Goal: Information Seeking & Learning: Learn about a topic

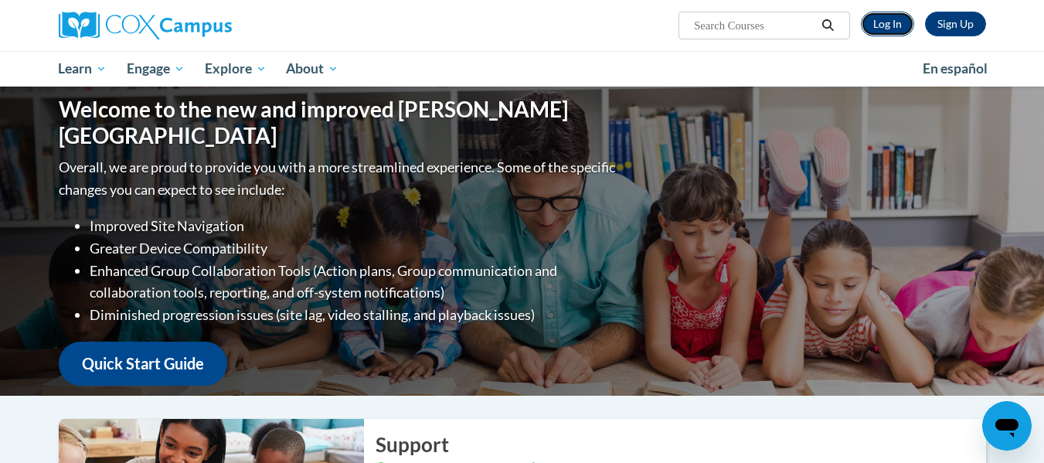
click at [895, 18] on link "Log In" at bounding box center [887, 24] width 53 height 25
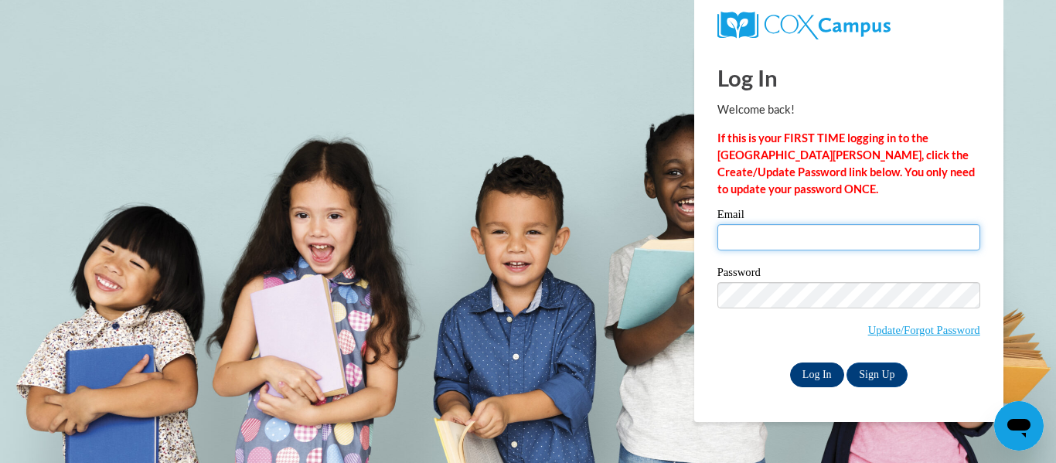
type input "dbiernat@kusd.edu"
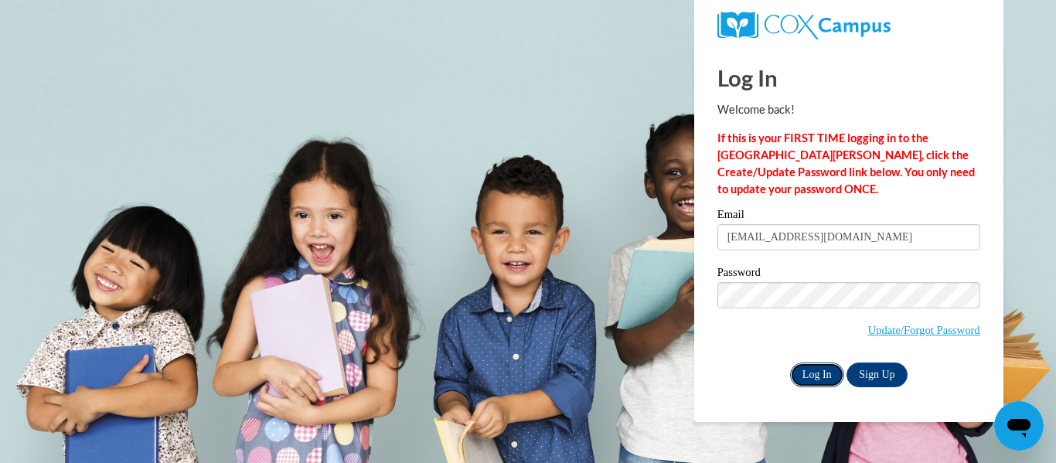
click at [810, 369] on input "Log In" at bounding box center [817, 375] width 54 height 25
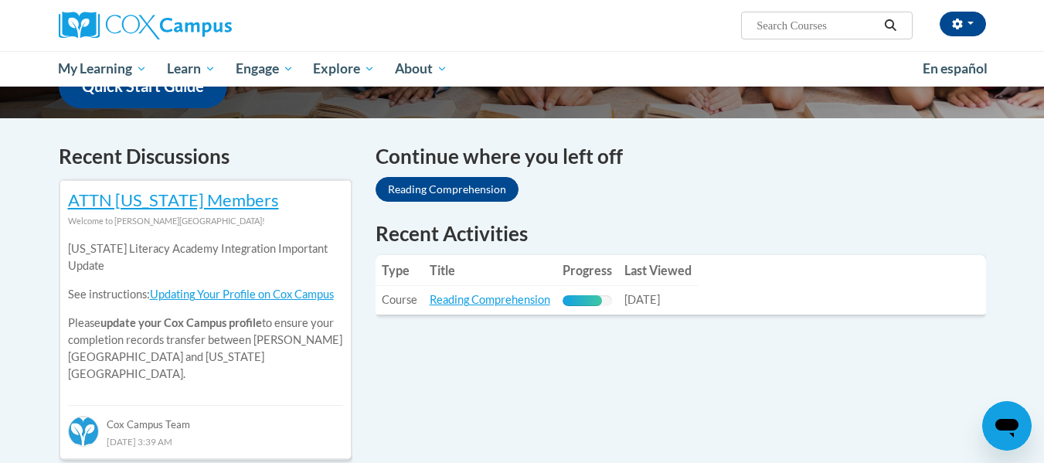
scroll to position [447, 0]
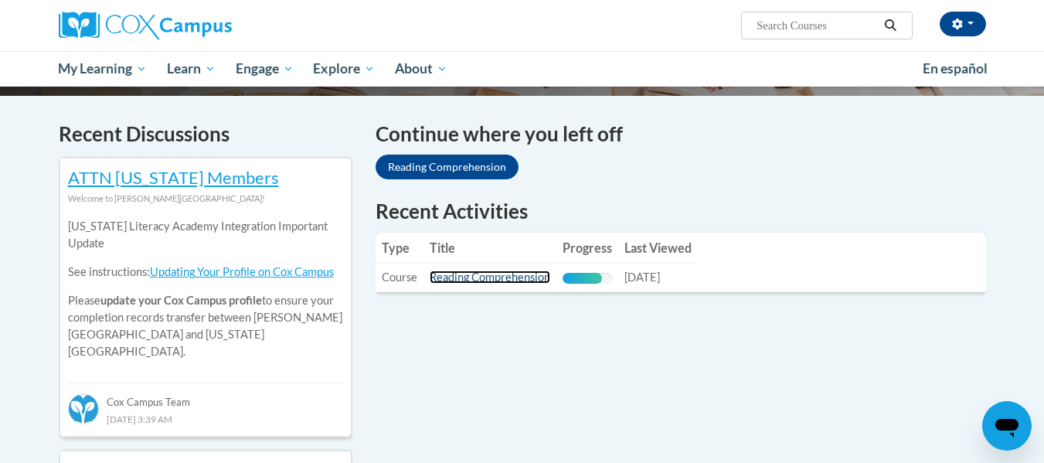
click at [500, 275] on link "Reading Comprehension" at bounding box center [490, 277] width 121 height 13
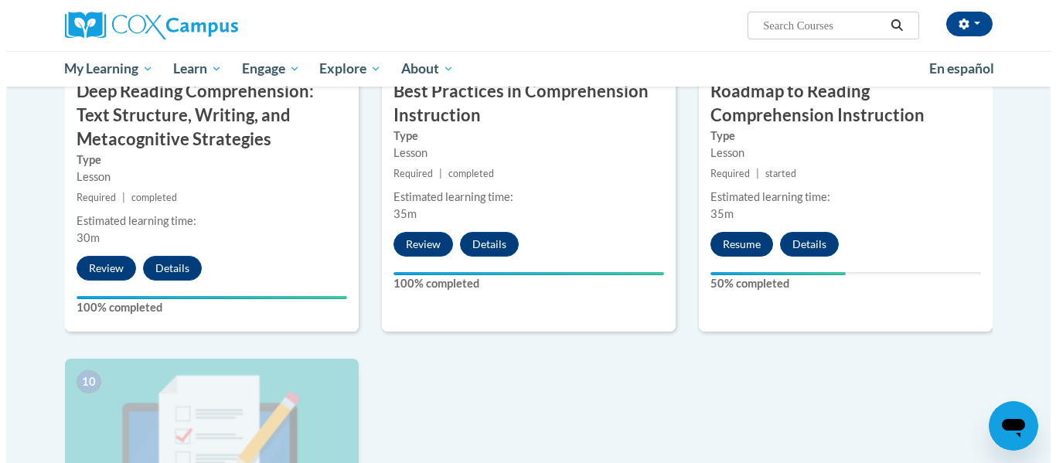
scroll to position [1371, 0]
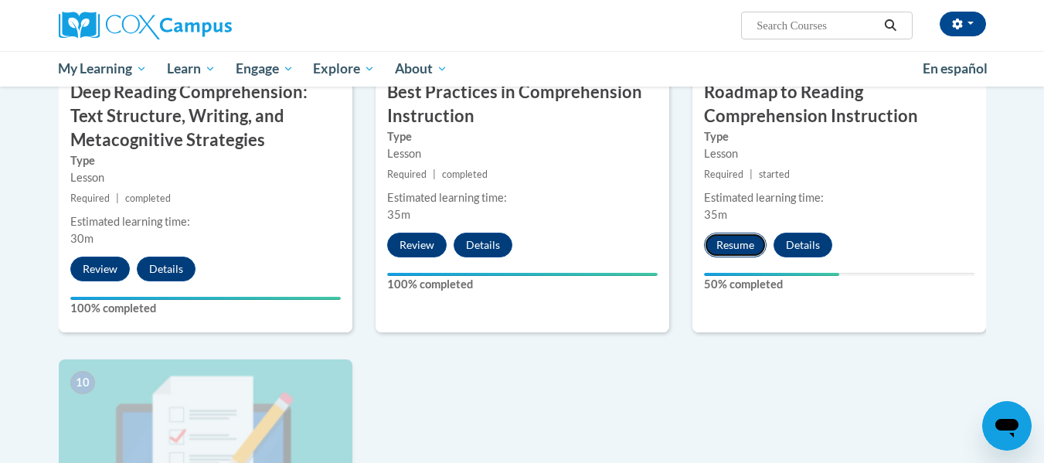
click at [737, 246] on button "Resume" at bounding box center [735, 245] width 63 height 25
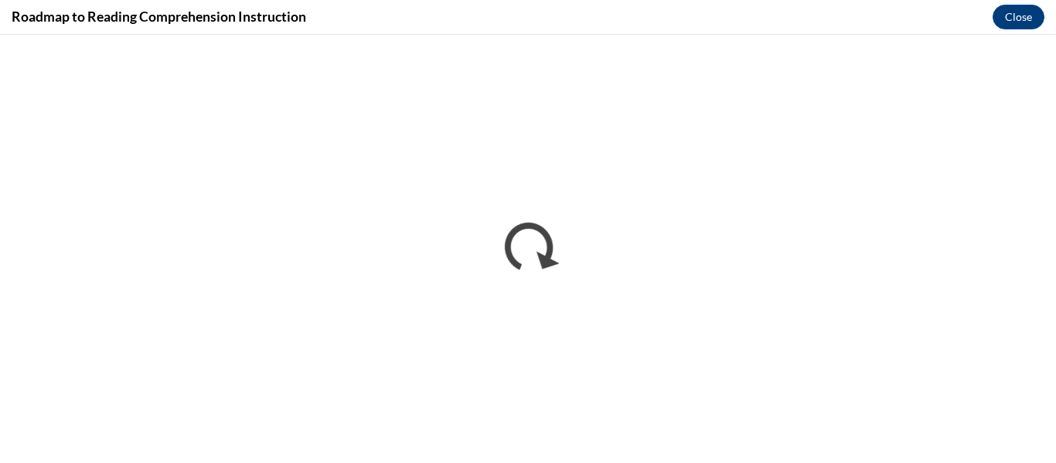
scroll to position [0, 0]
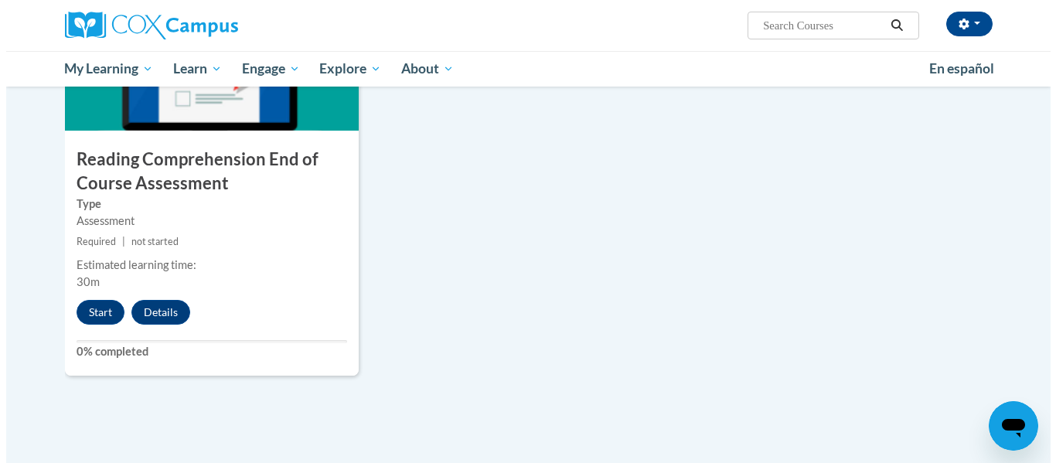
scroll to position [1754, 0]
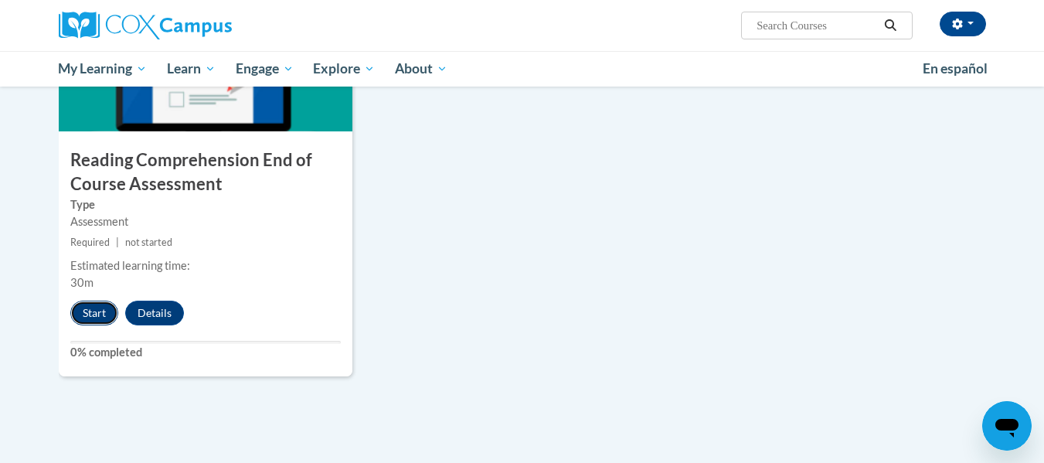
click at [88, 312] on button "Start" at bounding box center [94, 313] width 48 height 25
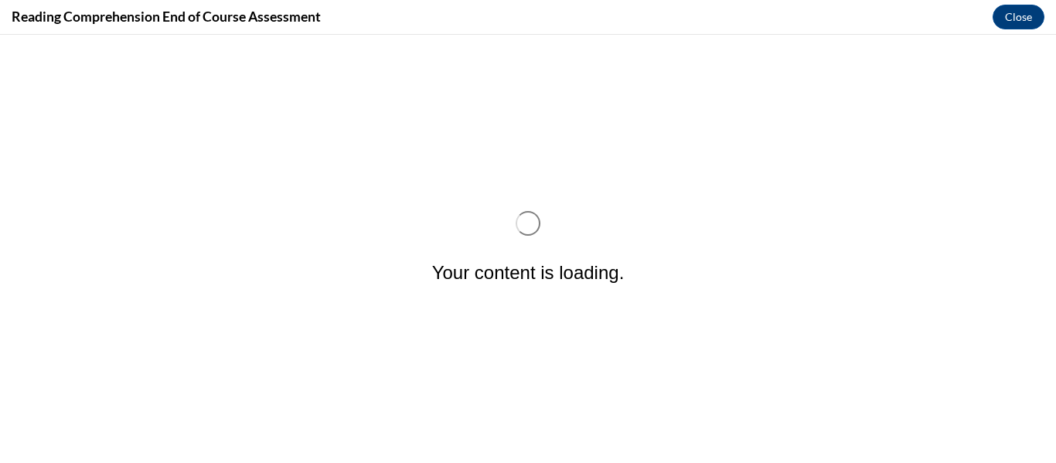
scroll to position [0, 0]
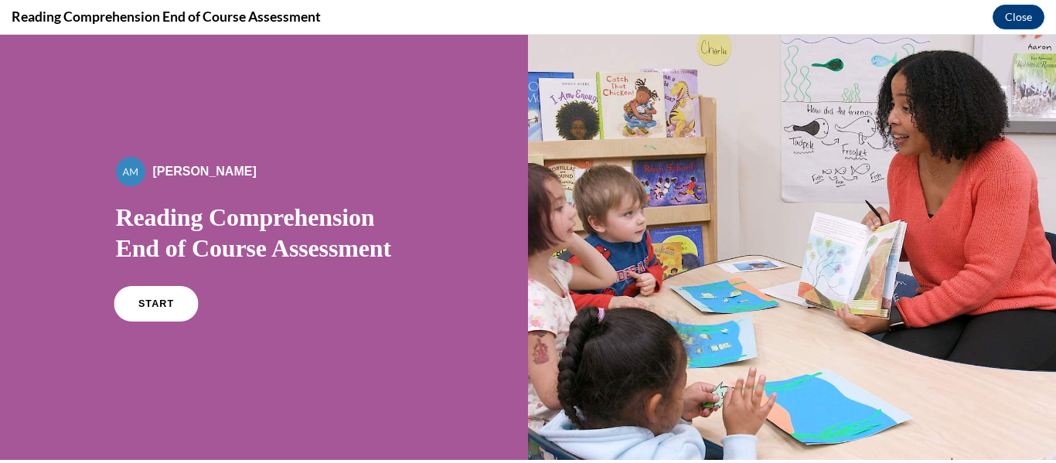
click at [147, 305] on span "START" at bounding box center [156, 304] width 36 height 12
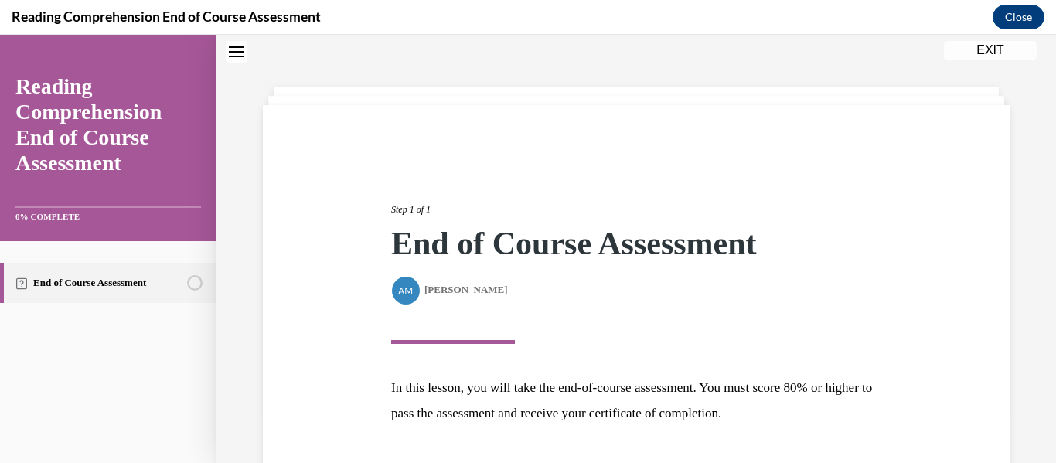
scroll to position [165, 0]
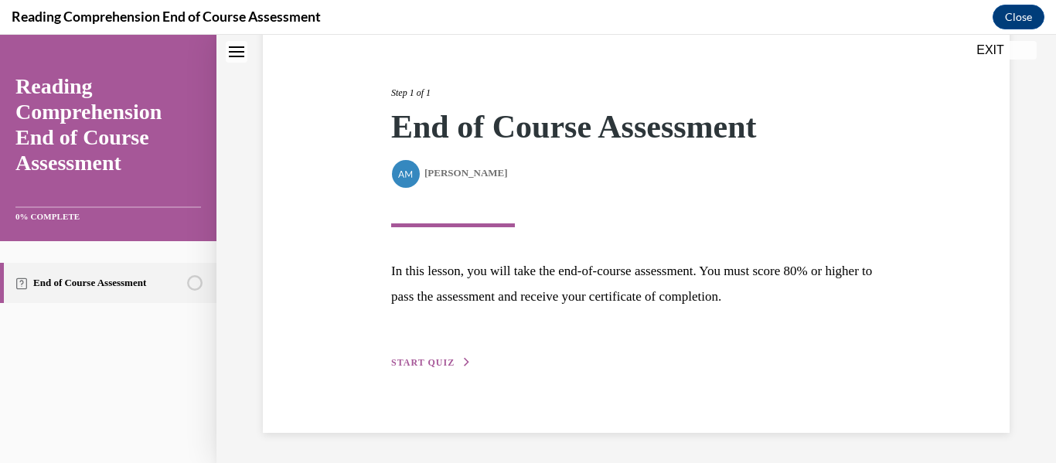
click at [441, 359] on span "START QUIZ" at bounding box center [422, 362] width 63 height 11
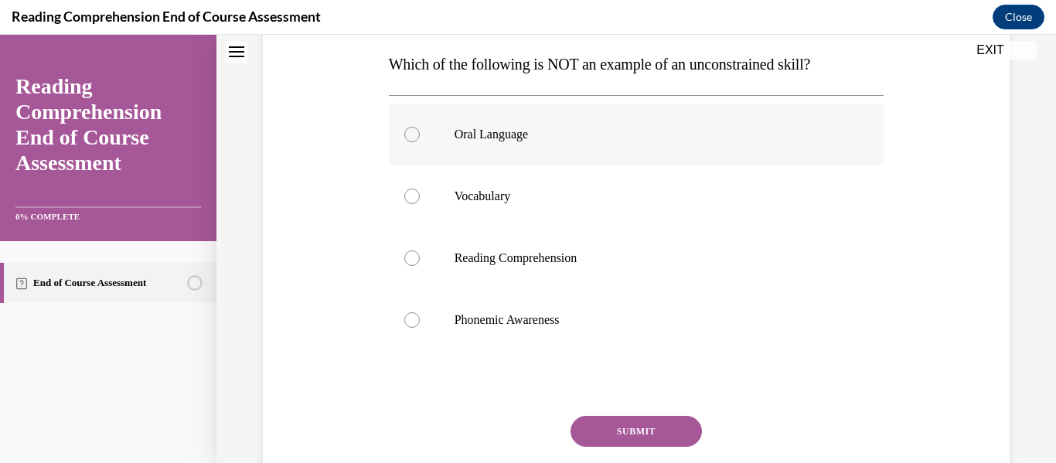
scroll to position [247, 0]
click at [404, 319] on div at bounding box center [411, 319] width 15 height 15
click at [404, 319] on input "Phonemic Awareness" at bounding box center [411, 319] width 15 height 15
radio input "true"
click at [628, 429] on button "SUBMIT" at bounding box center [635, 430] width 131 height 31
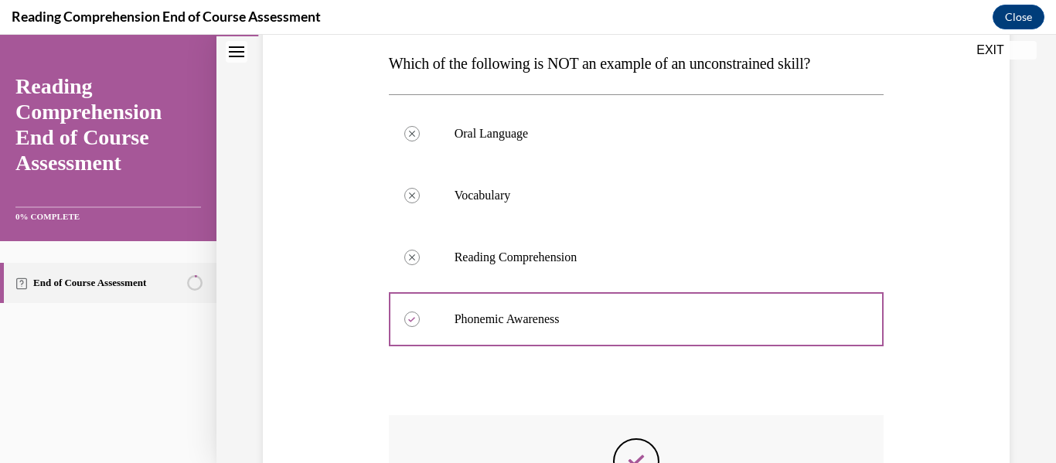
scroll to position [518, 0]
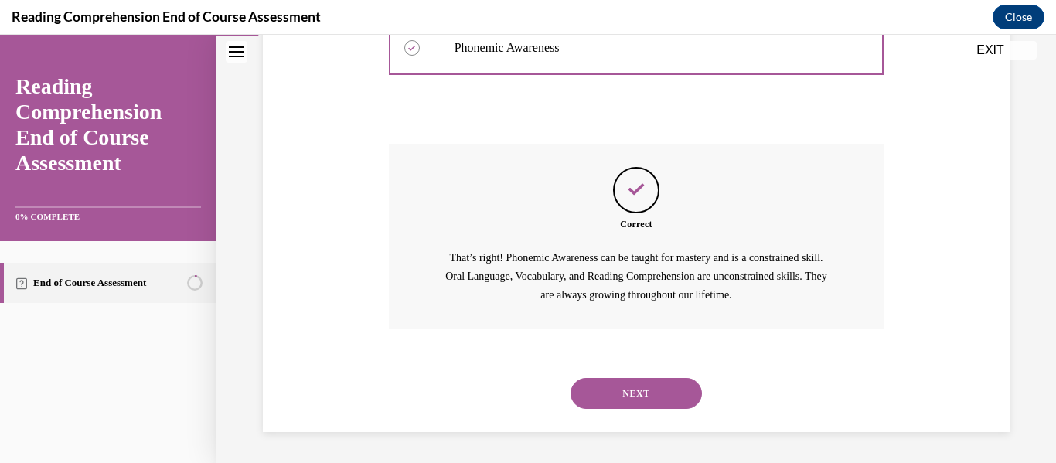
click at [632, 392] on button "NEXT" at bounding box center [635, 393] width 131 height 31
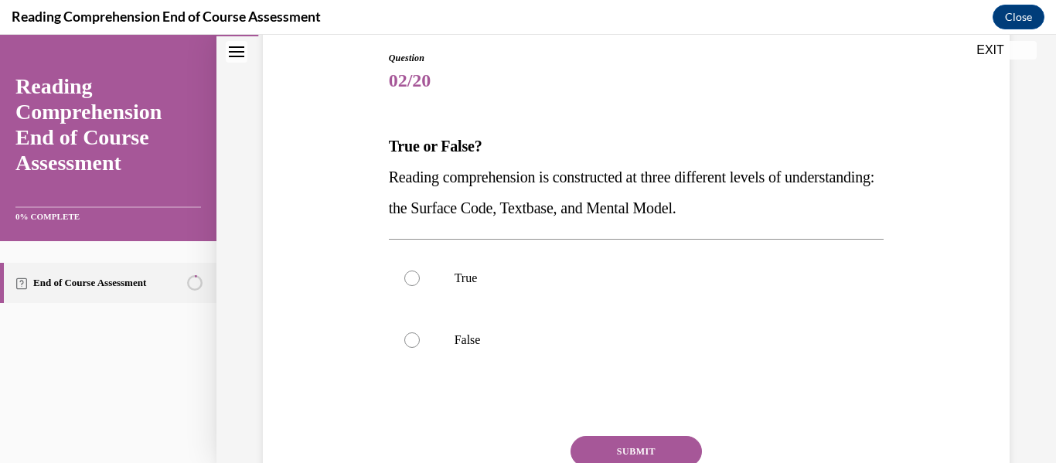
scroll to position [197, 0]
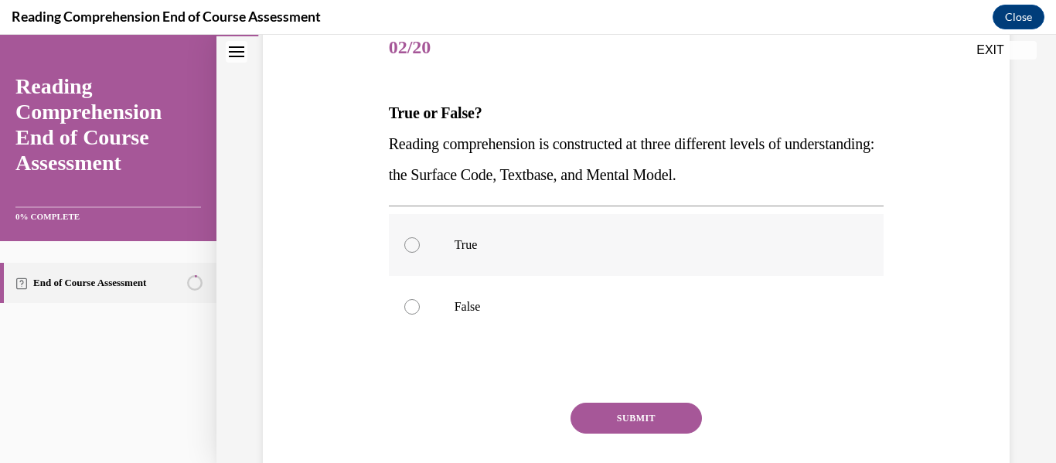
click at [408, 247] on div at bounding box center [411, 244] width 15 height 15
click at [408, 247] on input "True" at bounding box center [411, 244] width 15 height 15
radio input "true"
click at [610, 419] on button "SUBMIT" at bounding box center [635, 418] width 131 height 31
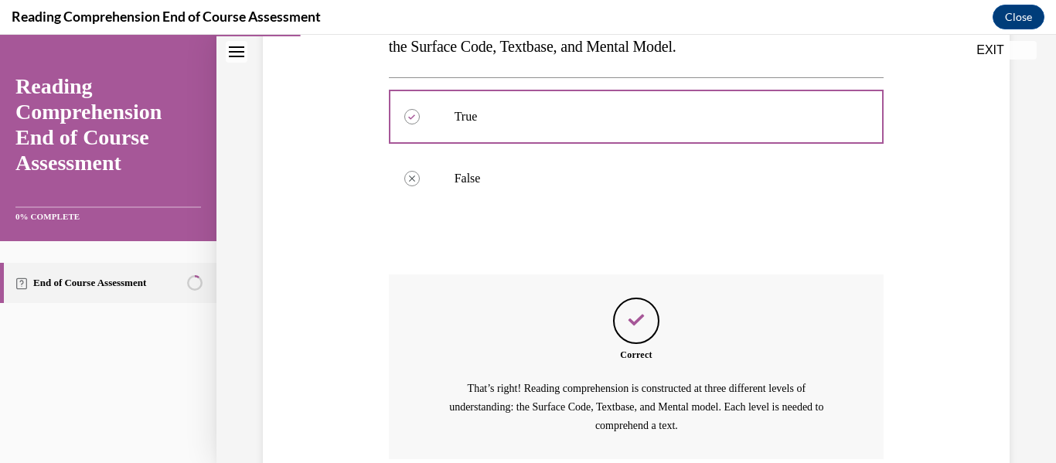
scroll to position [440, 0]
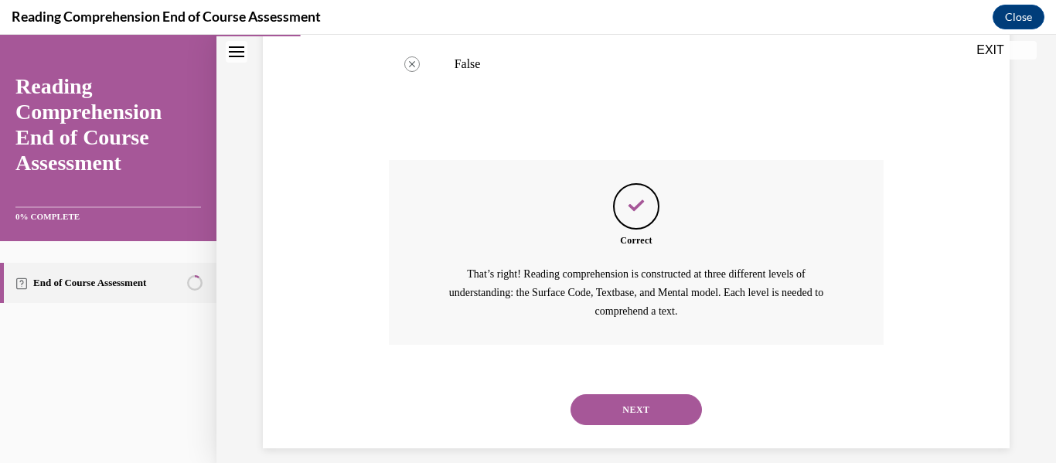
click at [629, 403] on button "NEXT" at bounding box center [635, 409] width 131 height 31
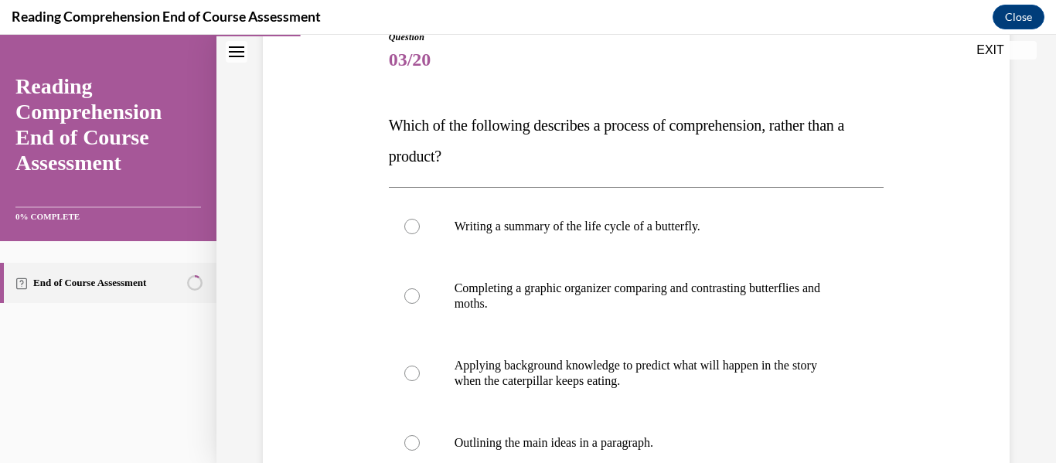
scroll to position [255, 0]
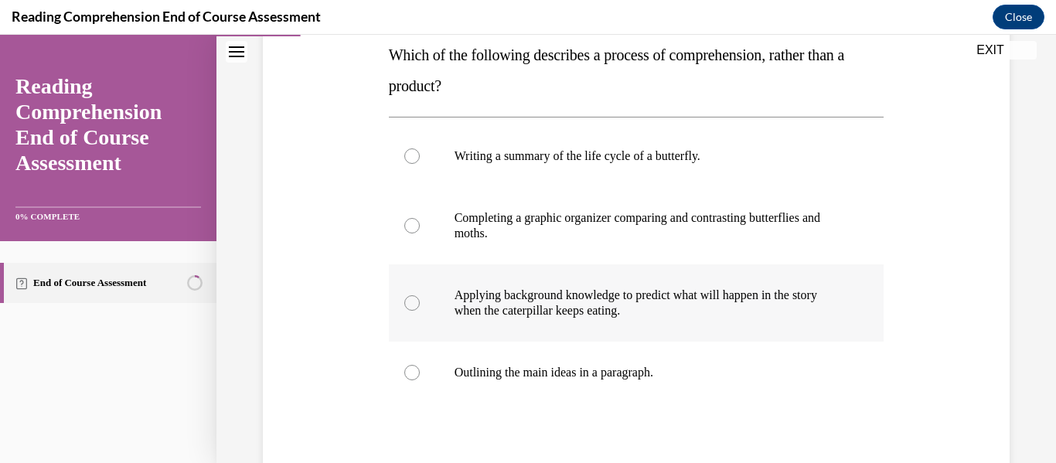
click at [410, 300] on div at bounding box center [411, 302] width 15 height 15
click at [410, 300] on input "Applying background knowledge to predict what will happen in the story when the…" at bounding box center [411, 302] width 15 height 15
radio input "true"
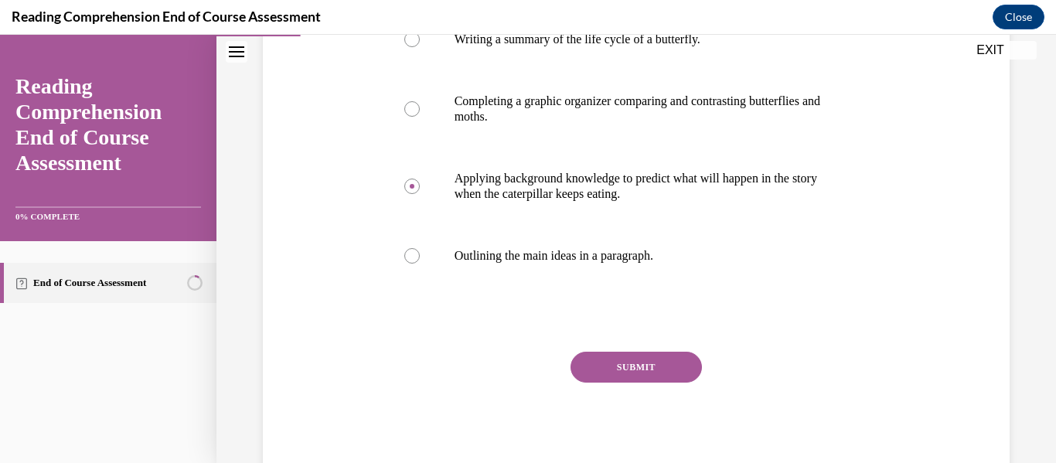
click at [618, 365] on button "SUBMIT" at bounding box center [635, 367] width 131 height 31
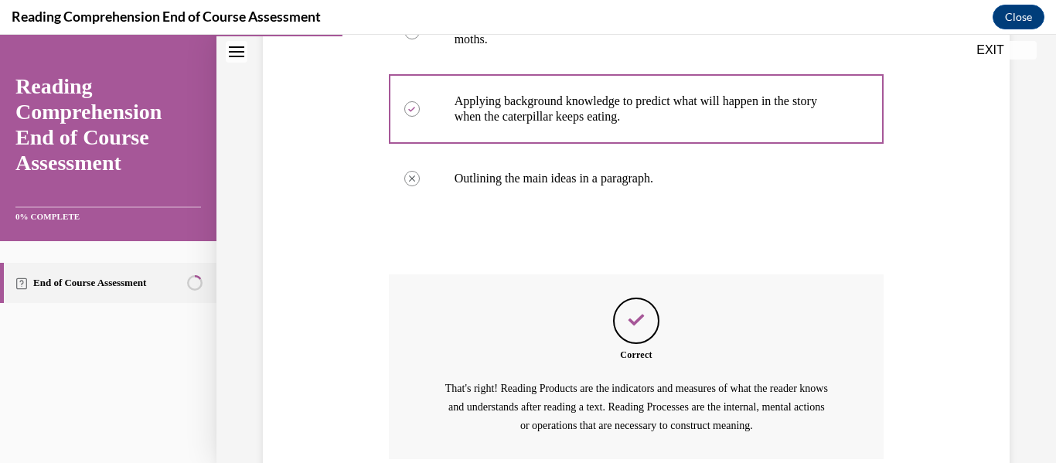
scroll to position [579, 0]
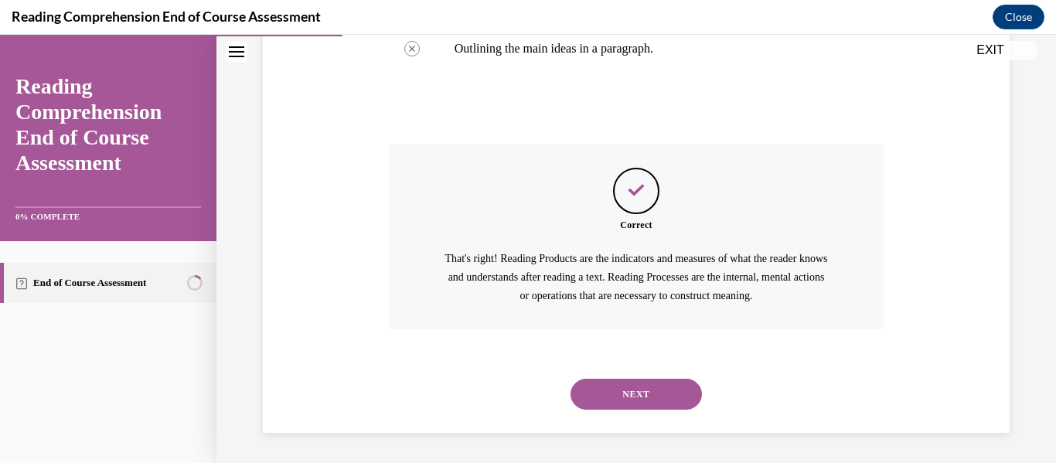
click at [624, 395] on button "NEXT" at bounding box center [635, 394] width 131 height 31
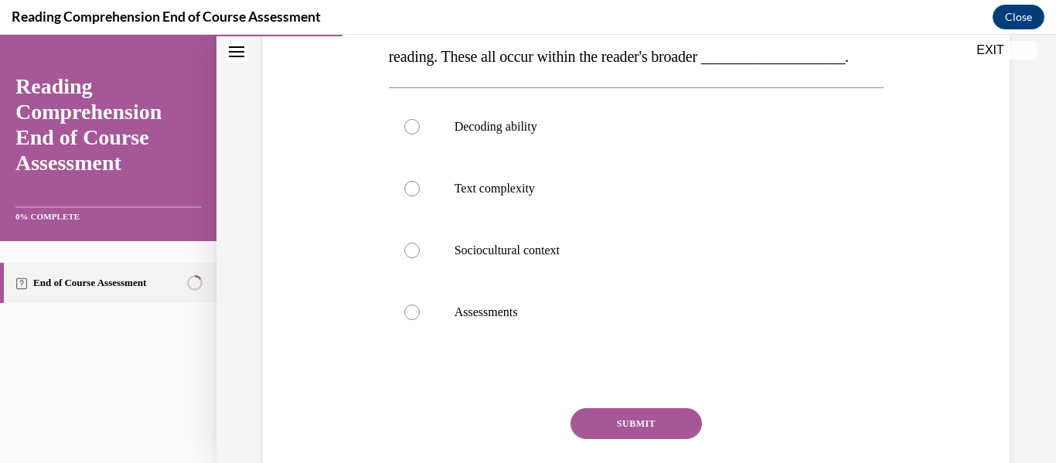
scroll to position [315, 0]
click at [410, 259] on div at bounding box center [411, 250] width 15 height 15
click at [410, 259] on input "Sociocultural context" at bounding box center [411, 250] width 15 height 15
radio input "true"
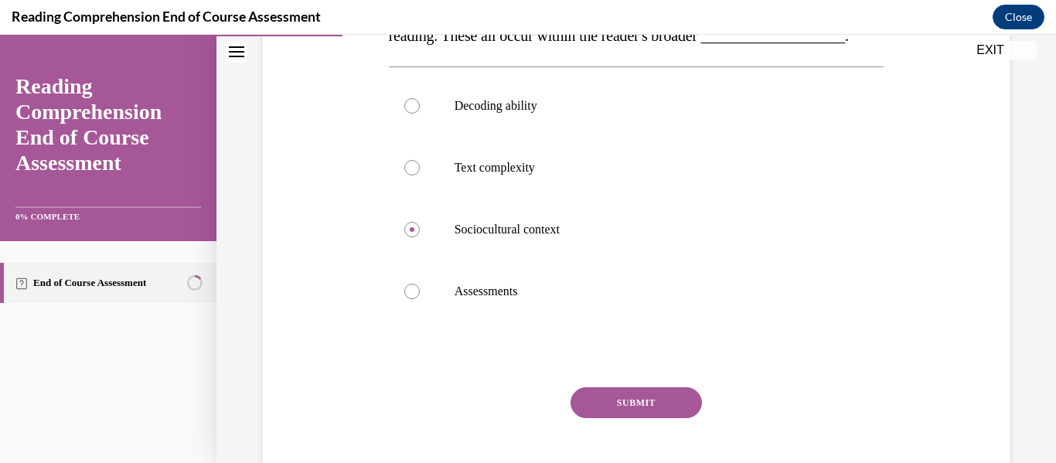
scroll to position [337, 0]
click at [629, 417] on button "SUBMIT" at bounding box center [635, 401] width 131 height 31
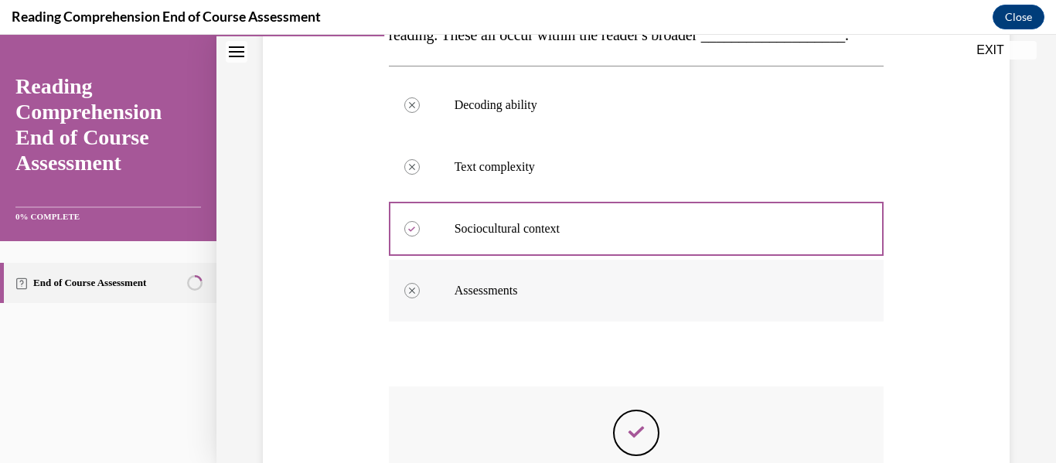
scroll to position [593, 0]
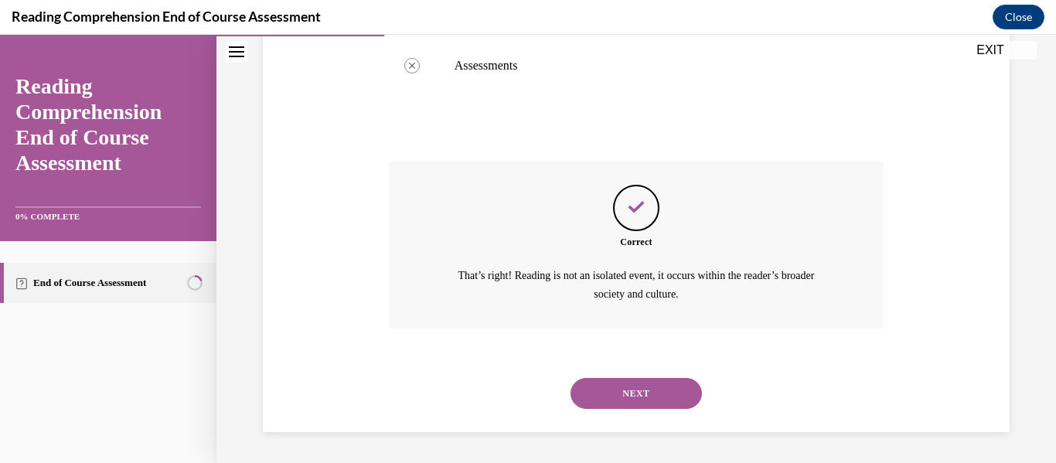
click at [636, 400] on button "NEXT" at bounding box center [635, 393] width 131 height 31
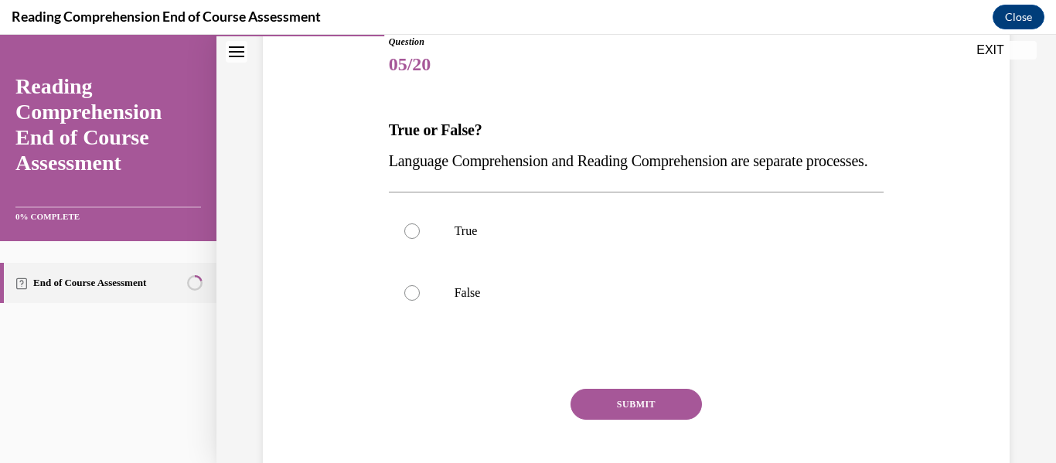
scroll to position [182, 0]
click at [413, 299] on div at bounding box center [411, 291] width 15 height 15
click at [413, 299] on input "False" at bounding box center [411, 291] width 15 height 15
radio input "true"
click at [619, 418] on button "SUBMIT" at bounding box center [635, 402] width 131 height 31
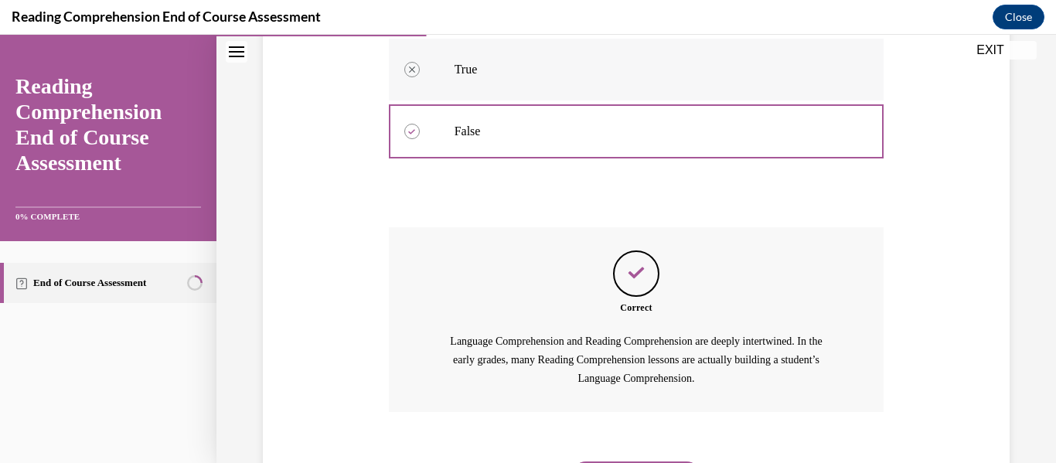
scroll to position [456, 0]
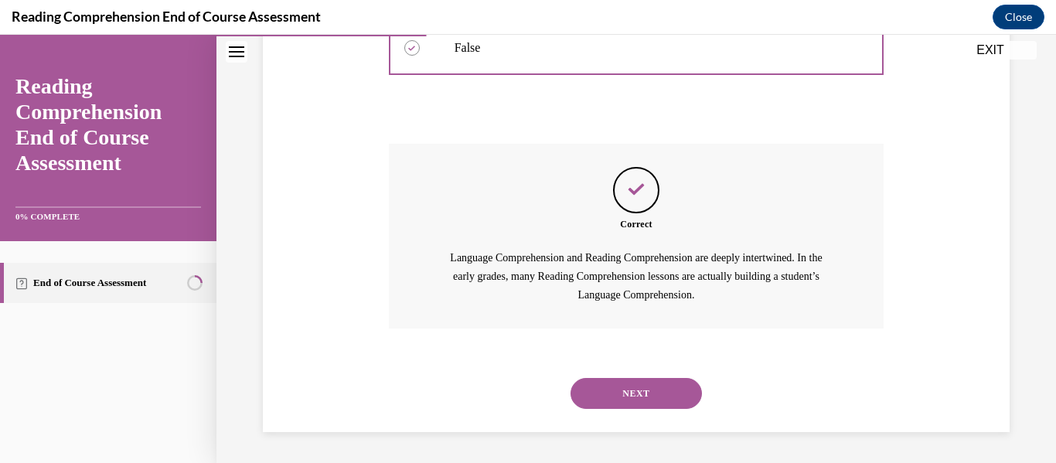
click at [635, 395] on button "NEXT" at bounding box center [635, 393] width 131 height 31
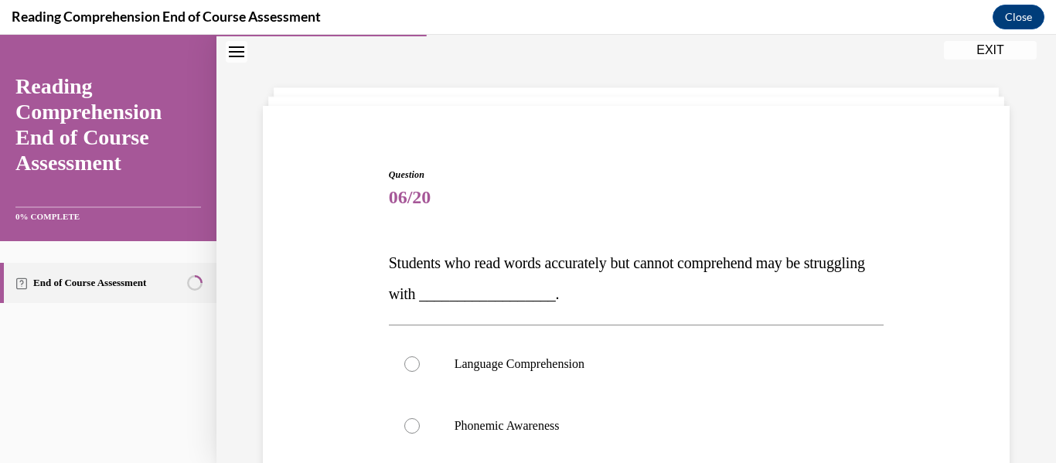
scroll to position [198, 0]
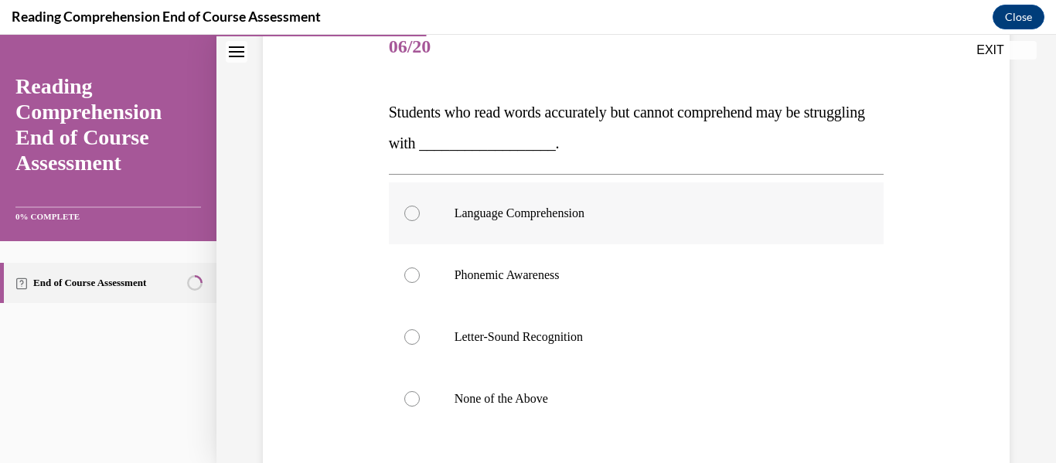
click at [411, 214] on div at bounding box center [411, 213] width 15 height 15
click at [411, 214] on input "Language Comprehension" at bounding box center [411, 213] width 15 height 15
radio input "true"
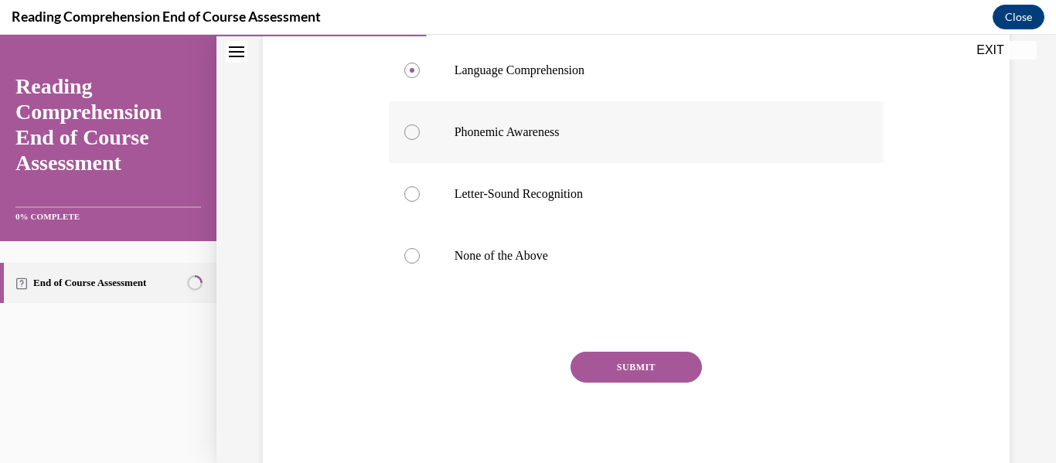
scroll to position [341, 0]
click at [628, 368] on button "SUBMIT" at bounding box center [635, 367] width 131 height 31
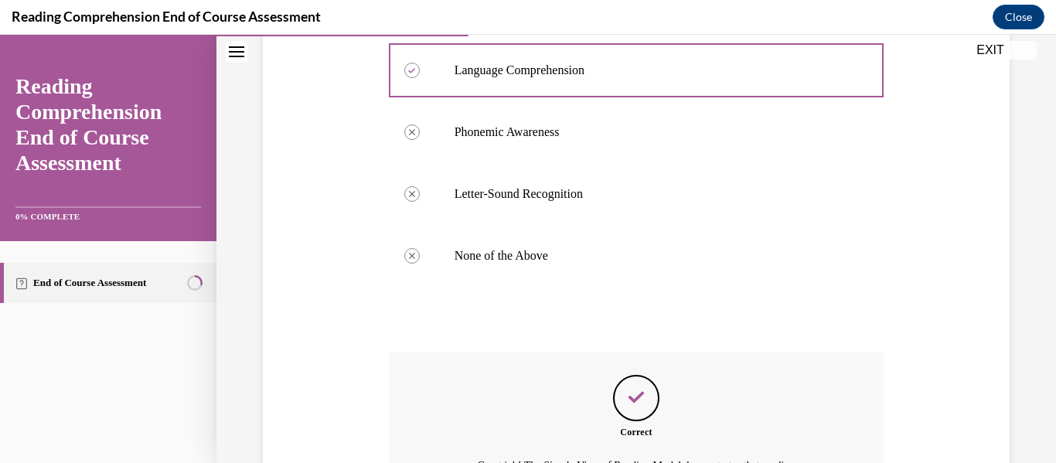
scroll to position [549, 0]
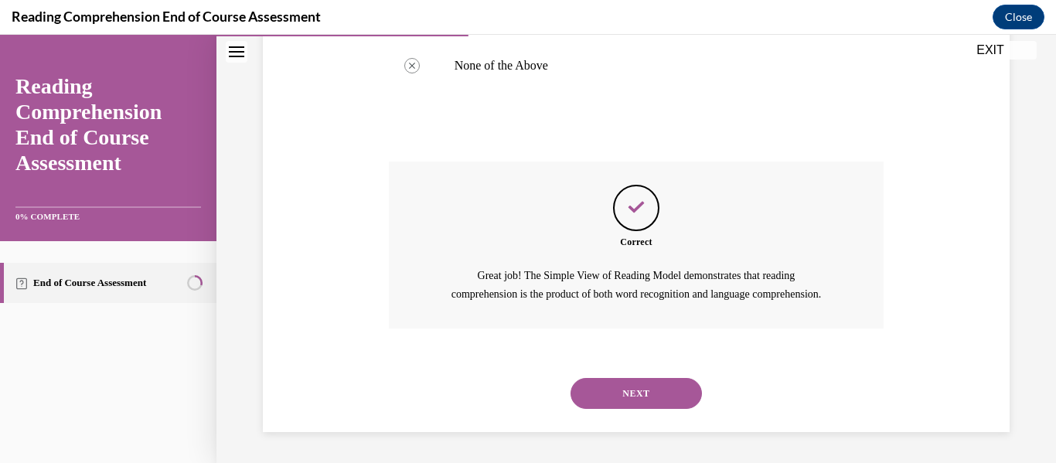
click at [625, 391] on button "NEXT" at bounding box center [635, 393] width 131 height 31
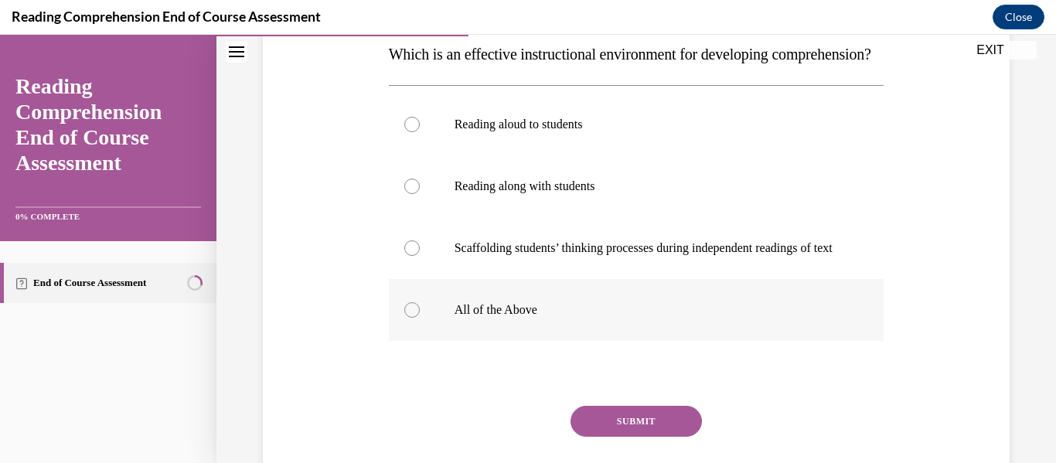
scroll to position [257, 0]
click at [404, 317] on div at bounding box center [411, 308] width 15 height 15
click at [404, 317] on input "All of the Above" at bounding box center [411, 308] width 15 height 15
radio input "true"
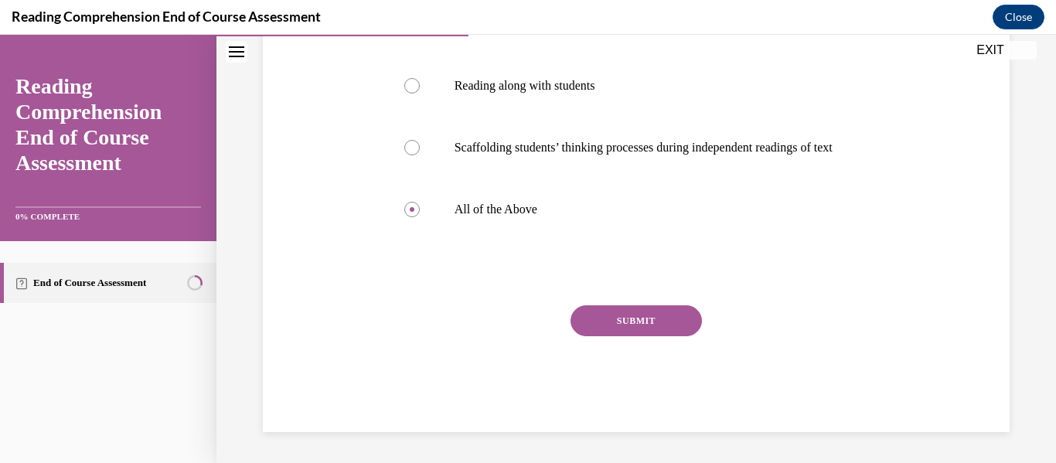
click at [619, 336] on button "SUBMIT" at bounding box center [635, 320] width 131 height 31
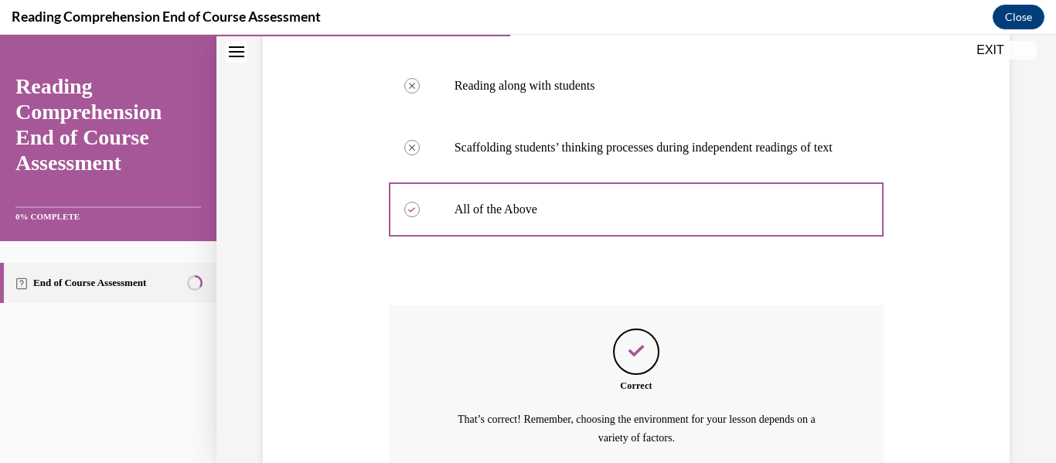
scroll to position [546, 0]
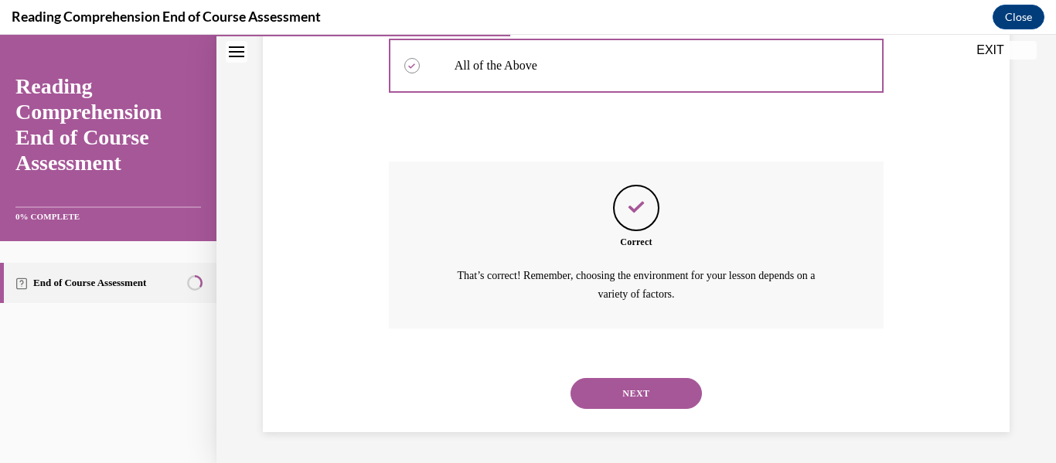
click at [628, 390] on button "NEXT" at bounding box center [635, 393] width 131 height 31
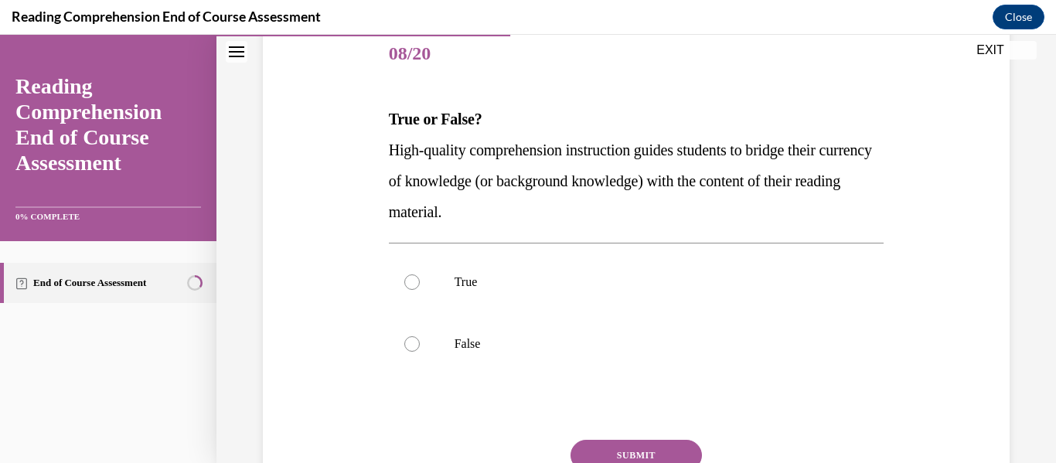
scroll to position [192, 0]
click at [413, 281] on div at bounding box center [411, 281] width 15 height 15
click at [413, 281] on input "True" at bounding box center [411, 281] width 15 height 15
radio input "true"
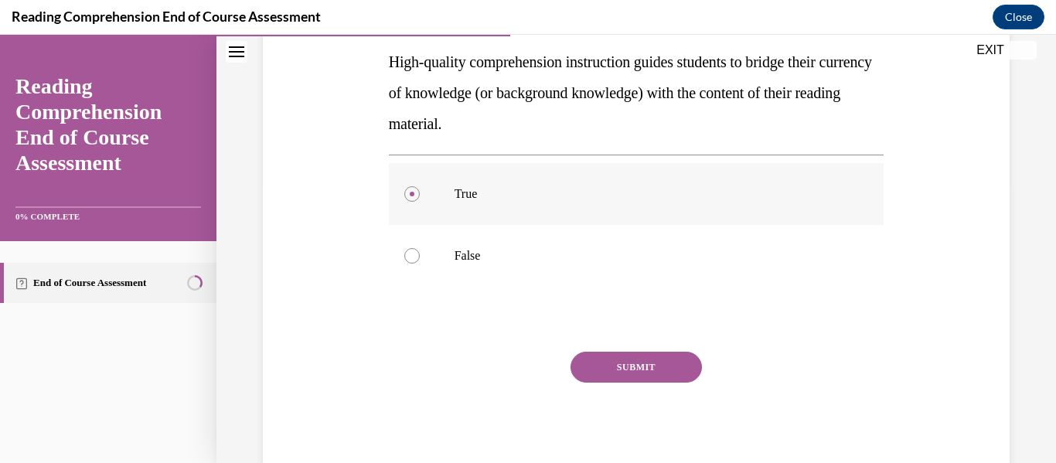
scroll to position [279, 0]
click at [617, 365] on button "SUBMIT" at bounding box center [635, 367] width 131 height 31
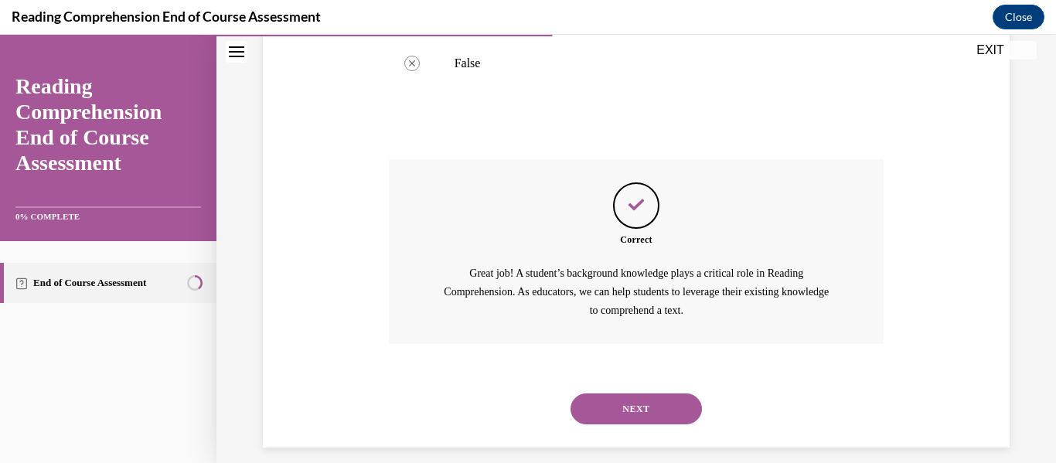
scroll to position [485, 0]
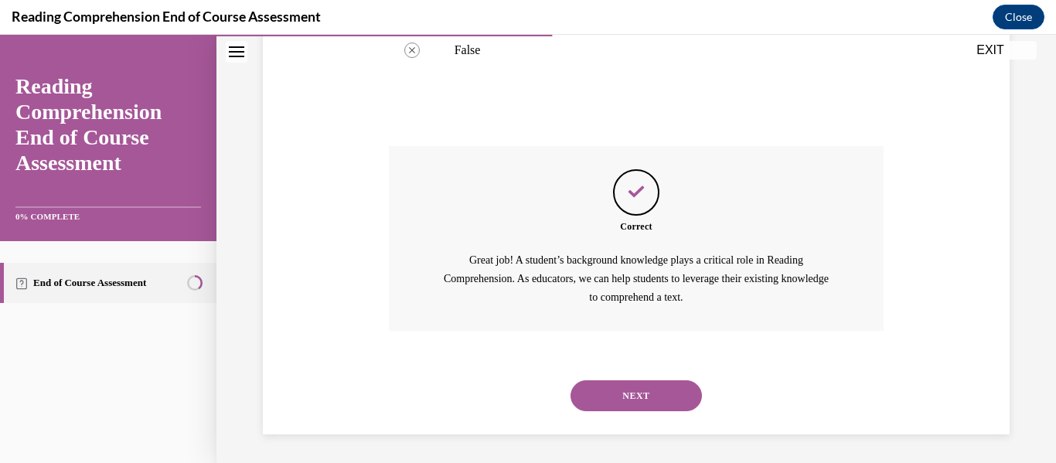
click at [618, 398] on button "NEXT" at bounding box center [635, 395] width 131 height 31
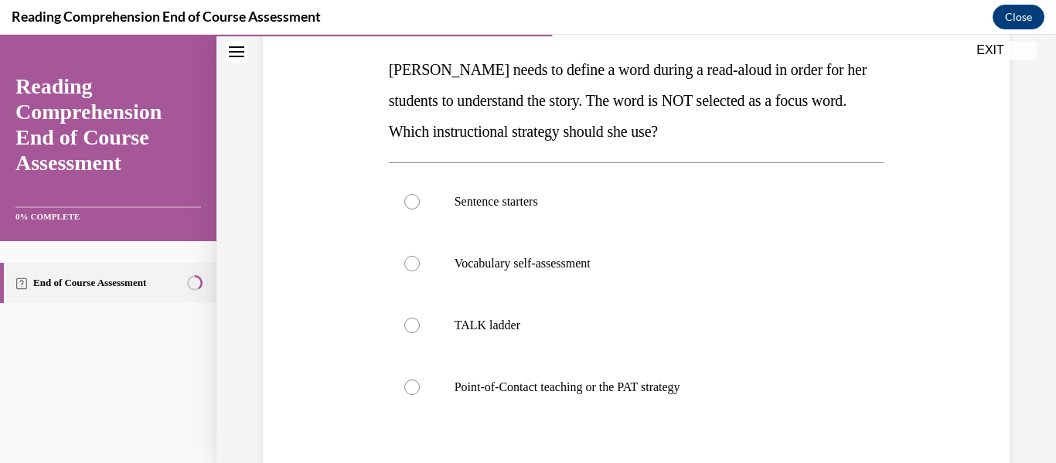
scroll to position [242, 0]
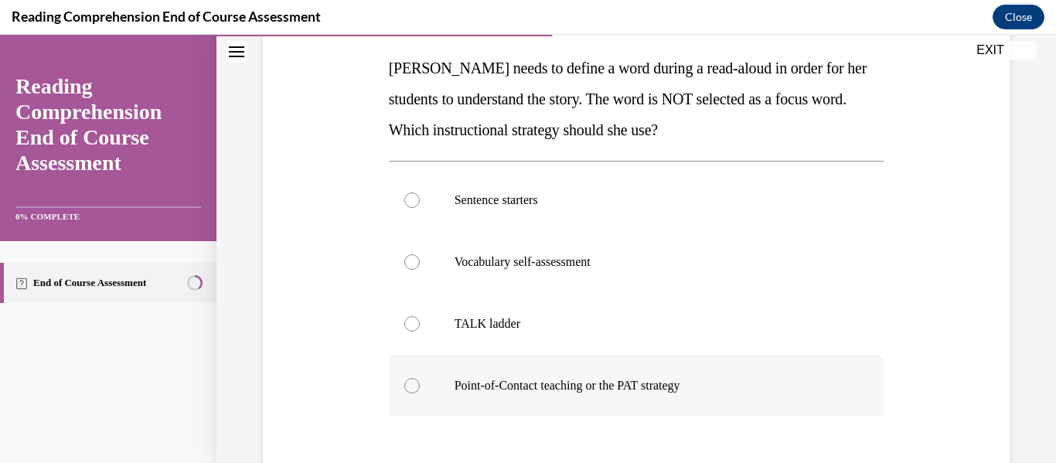
click at [404, 384] on div at bounding box center [411, 385] width 15 height 15
click at [404, 384] on input "Point-of-Contact teaching or the PAT strategy" at bounding box center [411, 385] width 15 height 15
radio input "true"
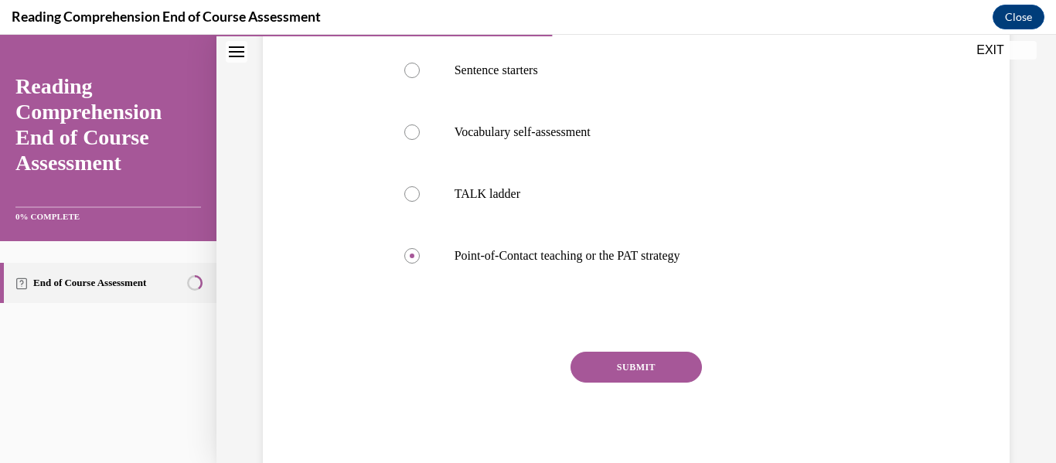
click at [633, 372] on button "SUBMIT" at bounding box center [635, 367] width 131 height 31
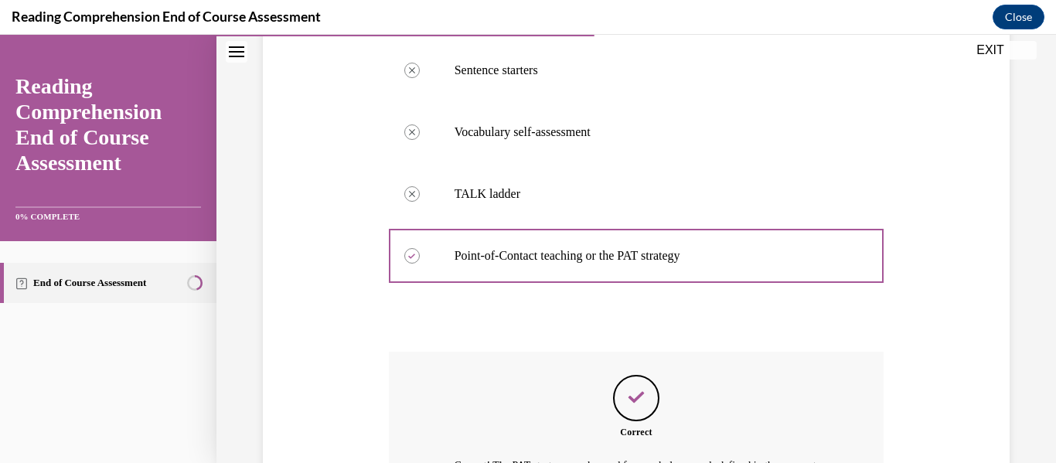
scroll to position [562, 0]
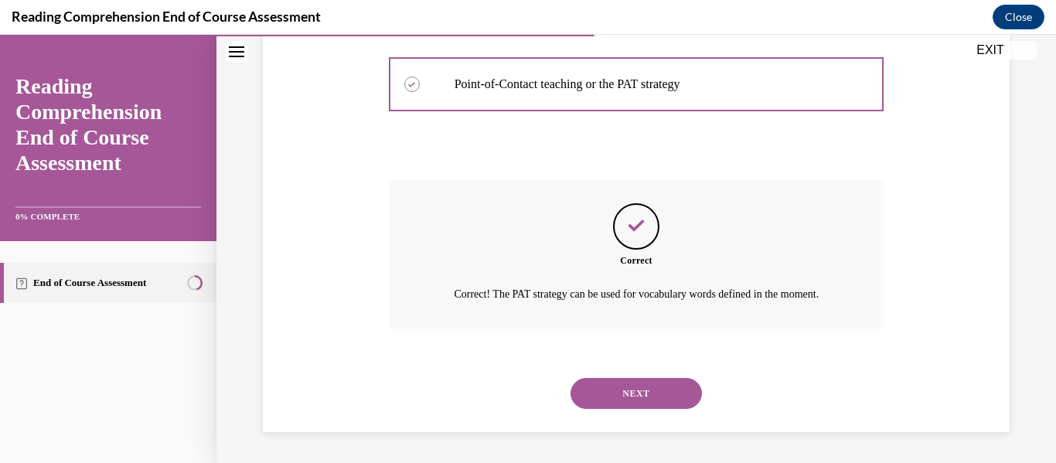
click at [632, 395] on button "NEXT" at bounding box center [635, 393] width 131 height 31
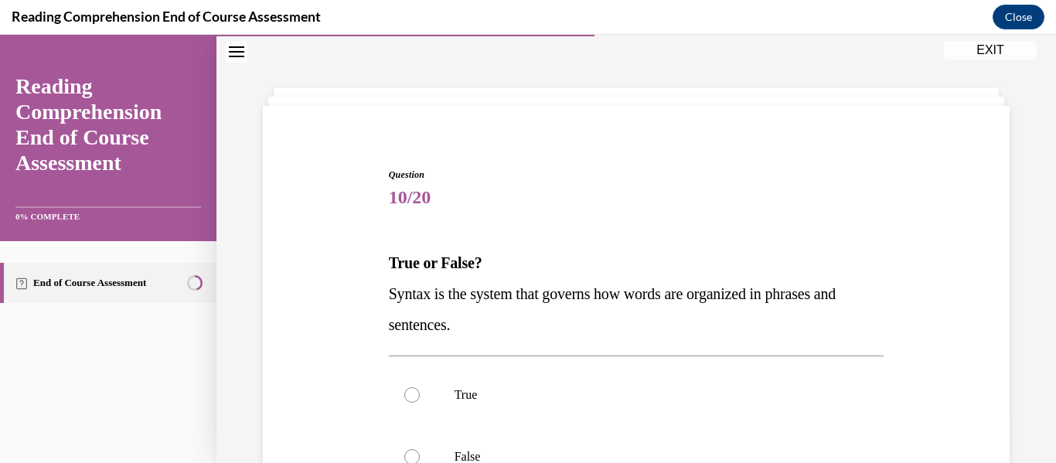
scroll to position [248, 0]
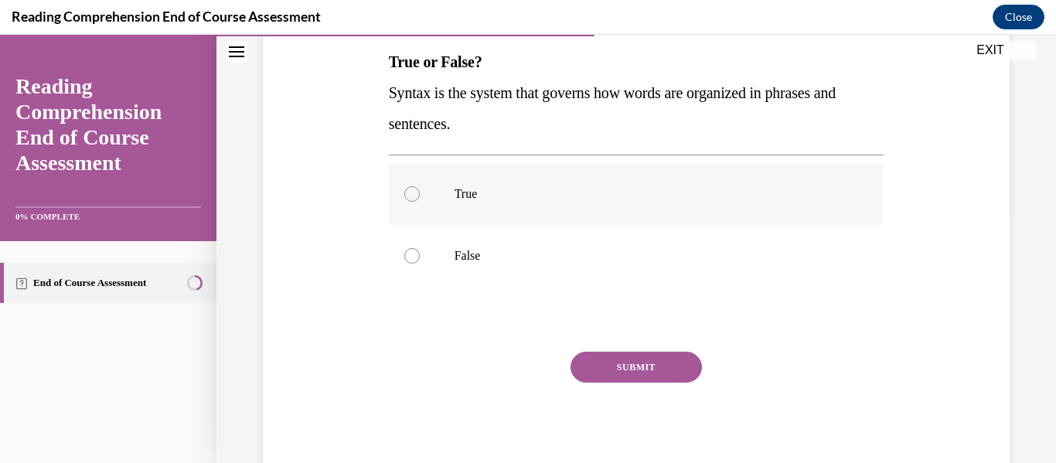
click at [404, 192] on div at bounding box center [411, 193] width 15 height 15
click at [404, 192] on input "True" at bounding box center [411, 193] width 15 height 15
radio input "true"
click at [638, 373] on button "SUBMIT" at bounding box center [635, 367] width 131 height 31
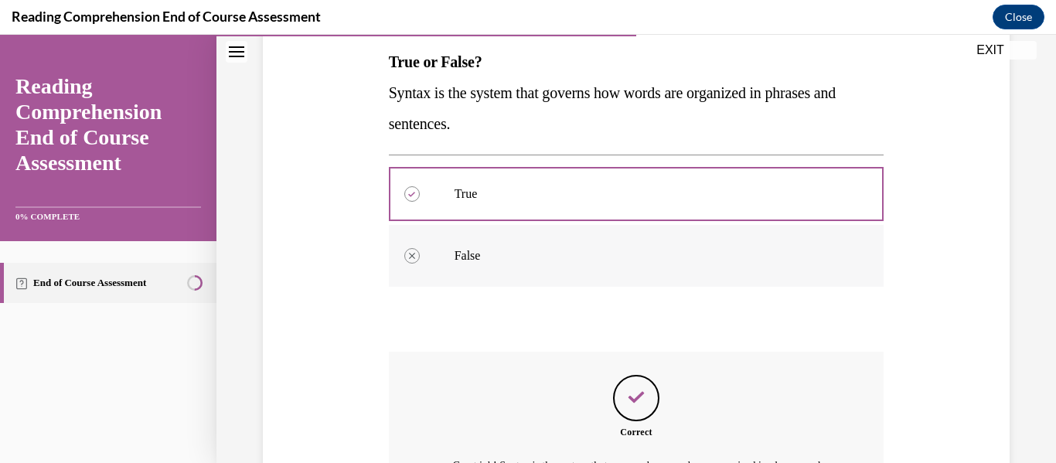
scroll to position [438, 0]
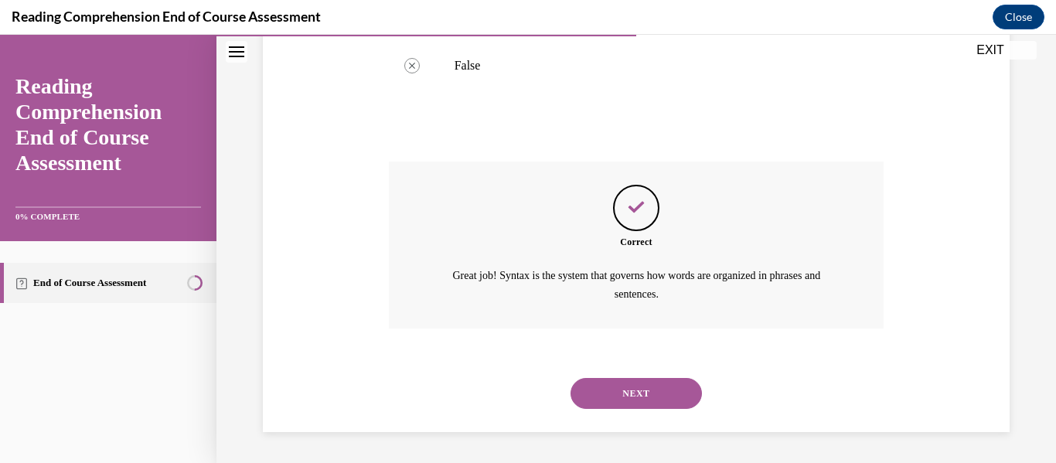
click at [635, 397] on button "NEXT" at bounding box center [635, 393] width 131 height 31
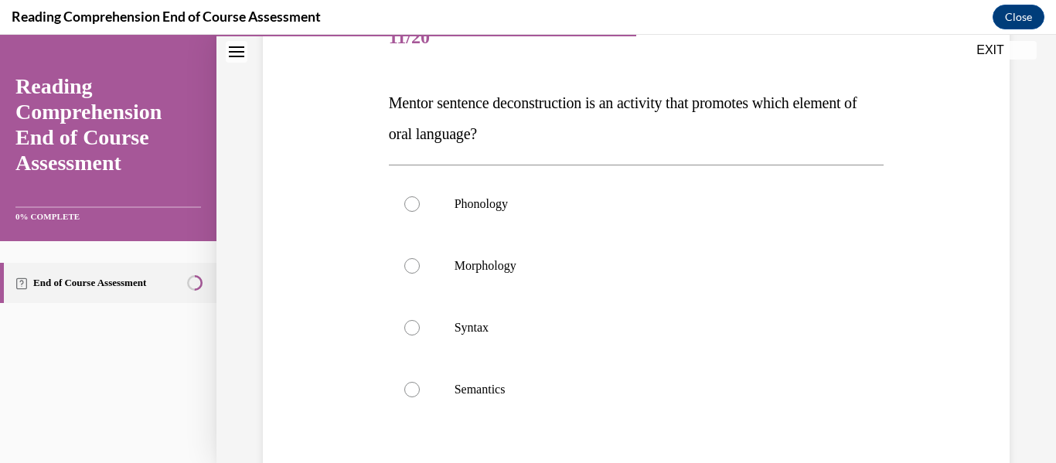
scroll to position [208, 0]
click at [410, 325] on div at bounding box center [411, 326] width 15 height 15
click at [410, 325] on input "Syntax" at bounding box center [411, 326] width 15 height 15
radio input "true"
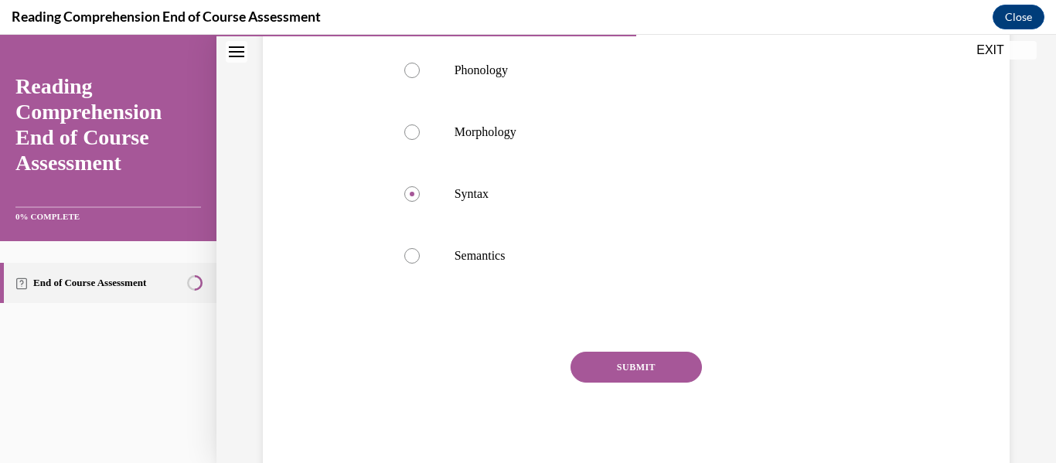
click at [653, 369] on button "SUBMIT" at bounding box center [635, 367] width 131 height 31
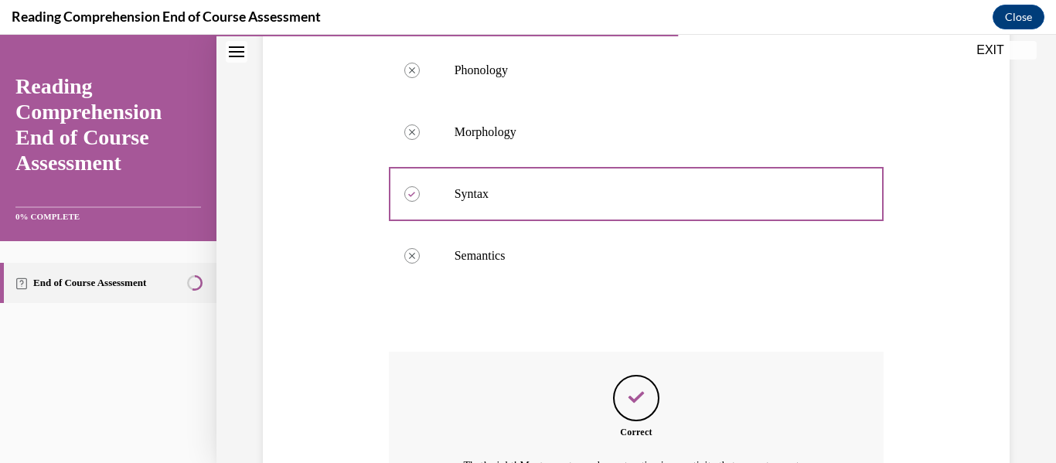
scroll to position [531, 0]
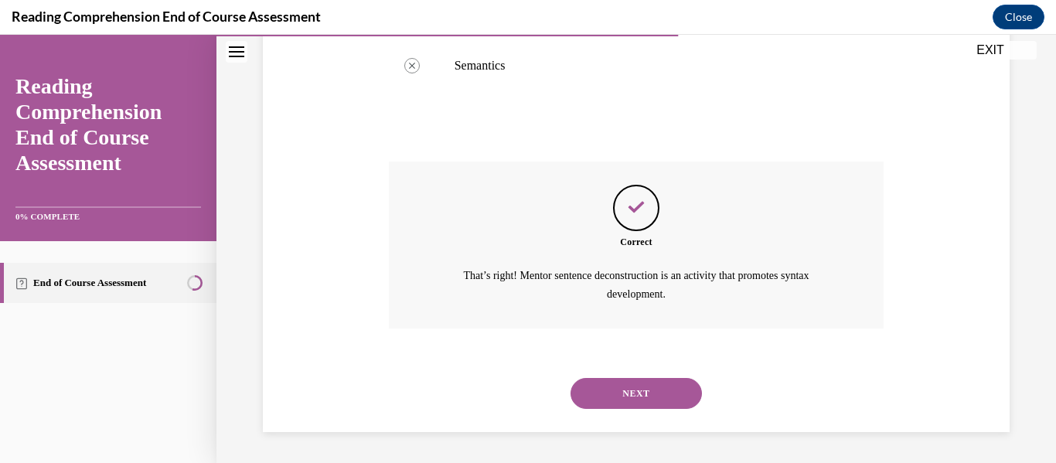
click at [638, 390] on button "NEXT" at bounding box center [635, 393] width 131 height 31
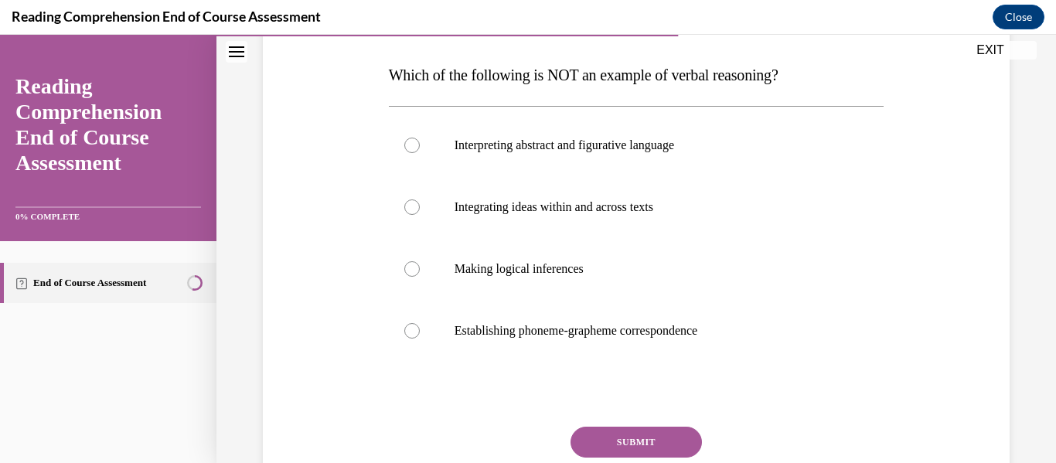
scroll to position [258, 0]
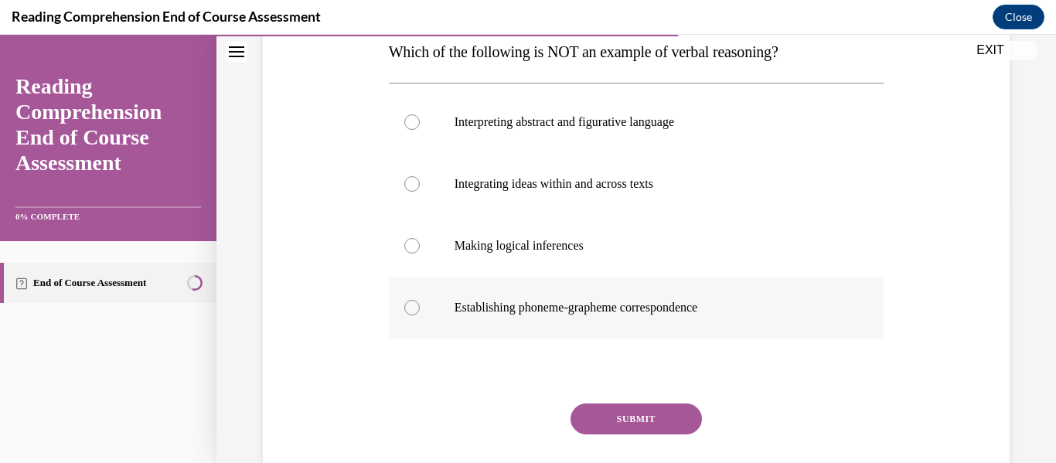
click at [409, 305] on div at bounding box center [411, 307] width 15 height 15
click at [409, 305] on input "Establishing phoneme-grapheme correspondence" at bounding box center [411, 307] width 15 height 15
radio input "true"
click at [634, 418] on button "SUBMIT" at bounding box center [635, 418] width 131 height 31
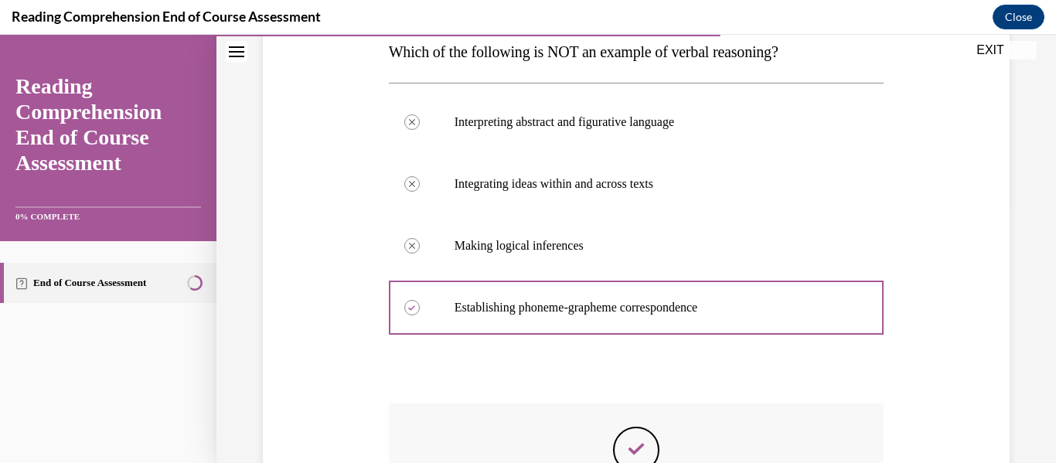
scroll to position [500, 0]
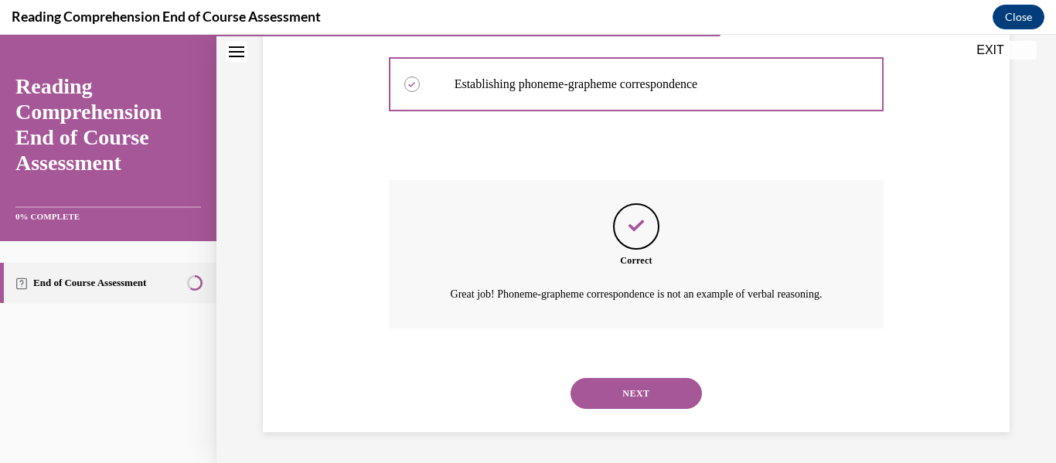
click at [633, 387] on button "NEXT" at bounding box center [635, 393] width 131 height 31
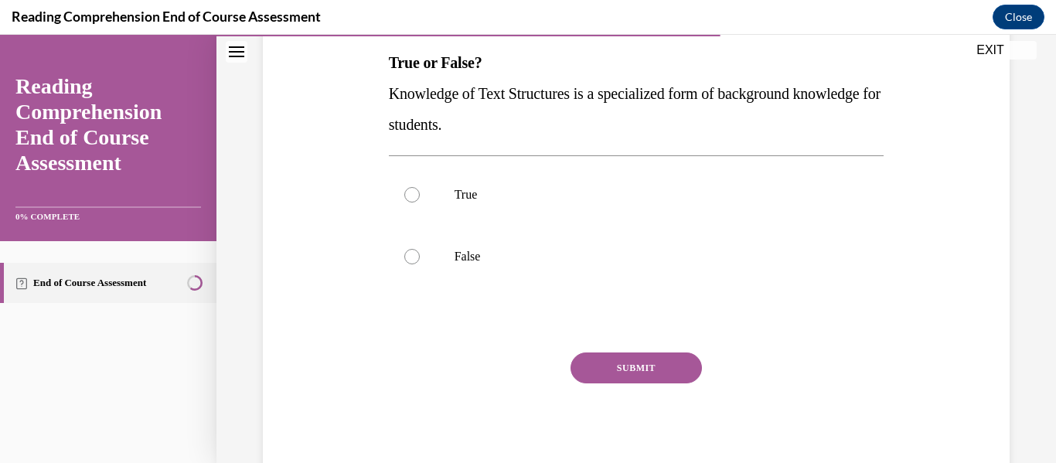
scroll to position [247, 0]
click at [412, 195] on div at bounding box center [411, 194] width 15 height 15
click at [412, 195] on input "True" at bounding box center [411, 194] width 15 height 15
radio input "true"
click at [626, 366] on button "SUBMIT" at bounding box center [635, 367] width 131 height 31
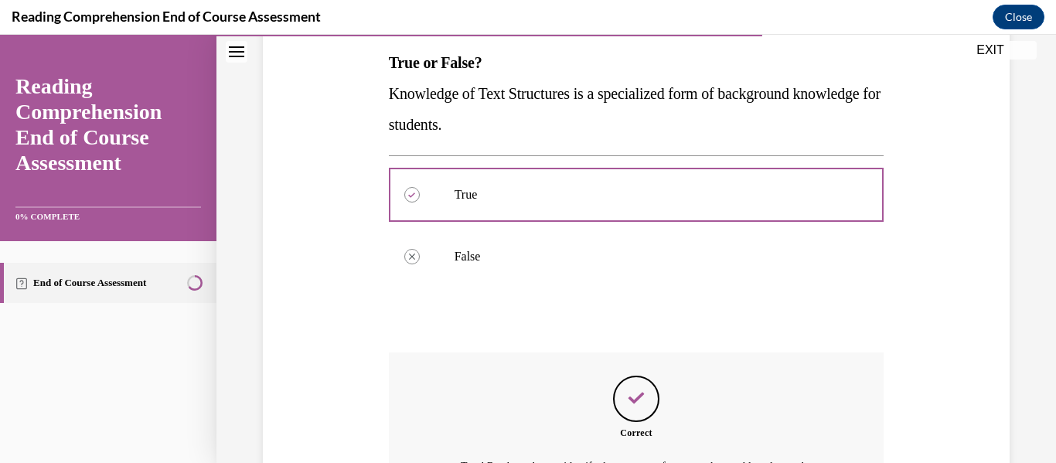
scroll to position [438, 0]
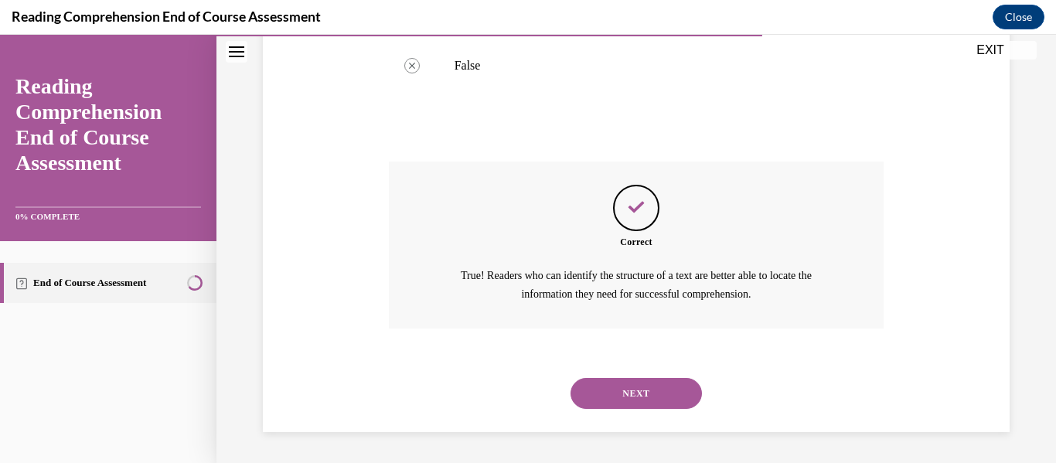
click at [626, 390] on button "NEXT" at bounding box center [635, 393] width 131 height 31
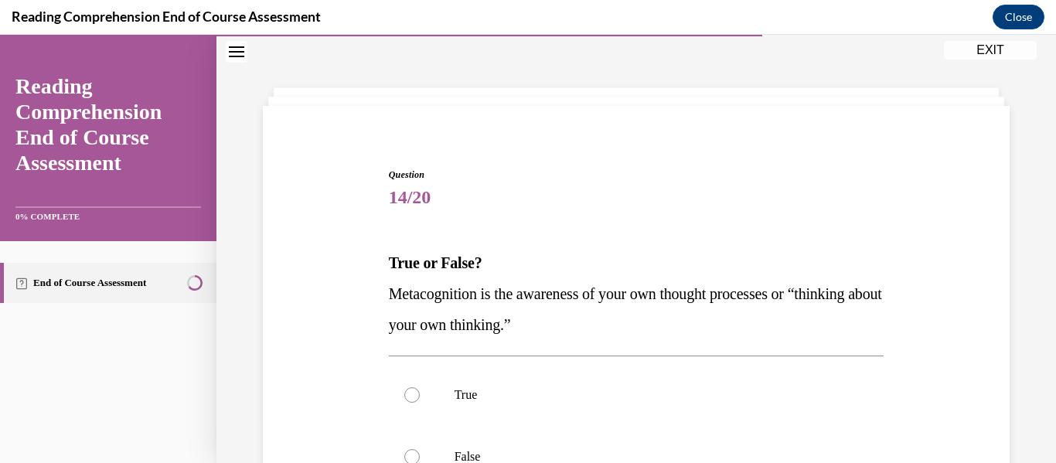
scroll to position [248, 0]
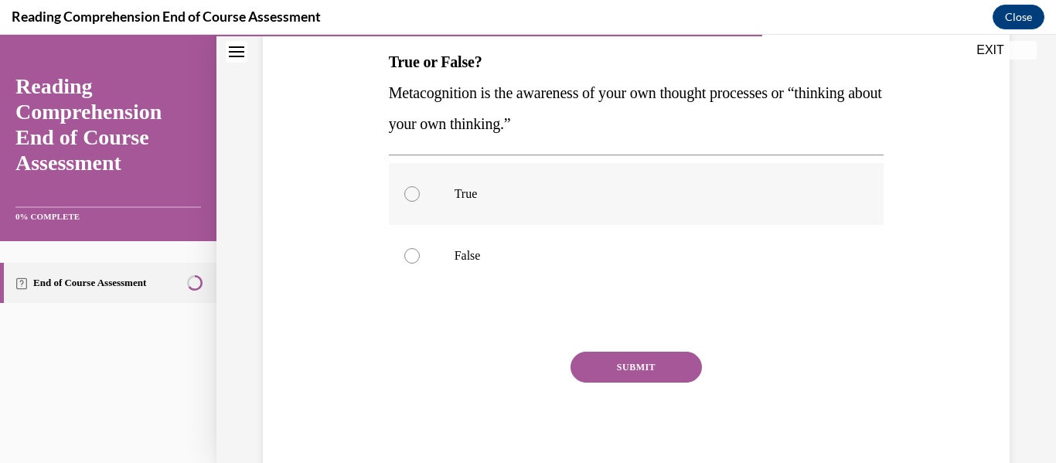
click at [409, 196] on div at bounding box center [411, 193] width 15 height 15
click at [409, 196] on input "True" at bounding box center [411, 193] width 15 height 15
radio input "true"
click at [616, 369] on button "SUBMIT" at bounding box center [635, 367] width 131 height 31
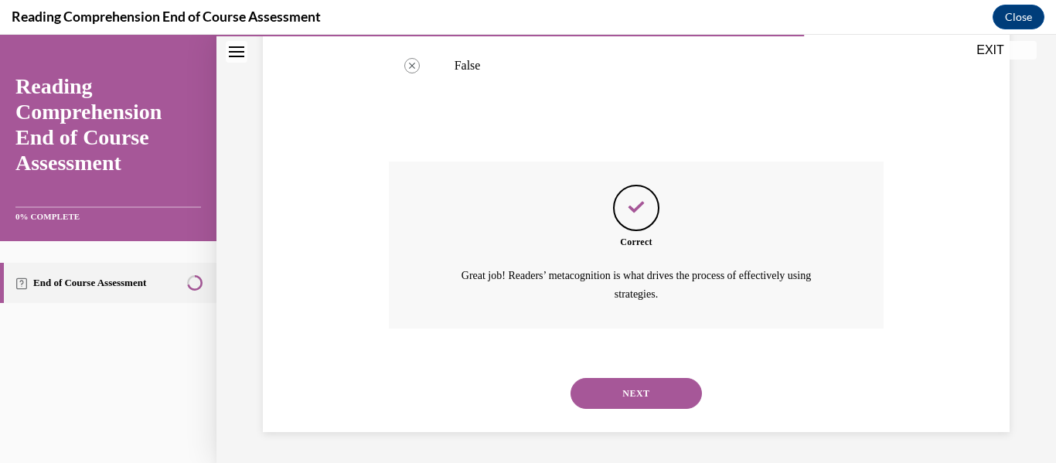
click at [619, 395] on button "NEXT" at bounding box center [635, 393] width 131 height 31
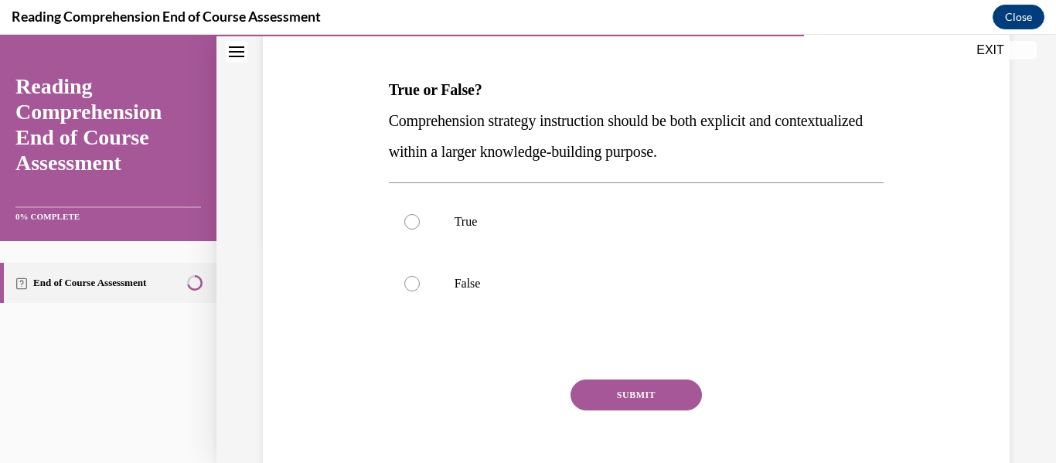
scroll to position [221, 0]
click at [408, 223] on div at bounding box center [411, 220] width 15 height 15
click at [408, 223] on input "True" at bounding box center [411, 220] width 15 height 15
radio input "true"
click at [628, 390] on button "SUBMIT" at bounding box center [635, 394] width 131 height 31
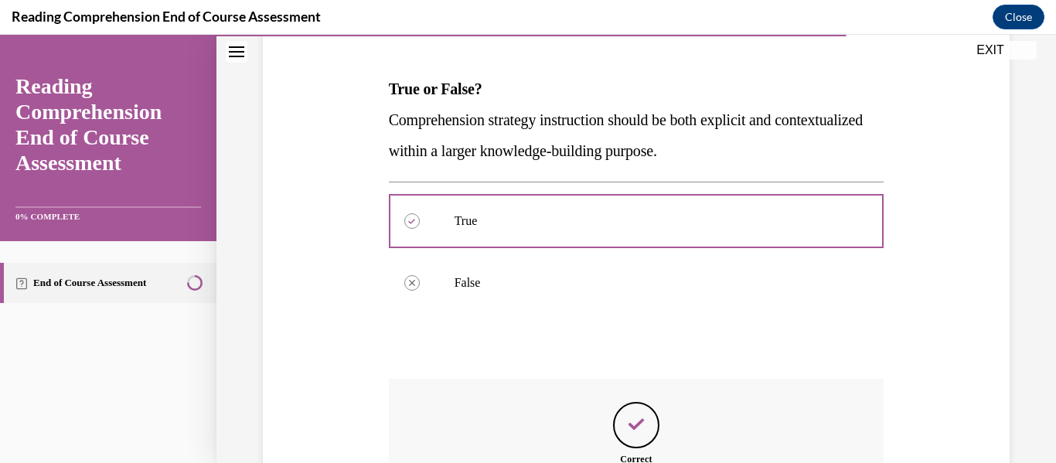
scroll to position [420, 0]
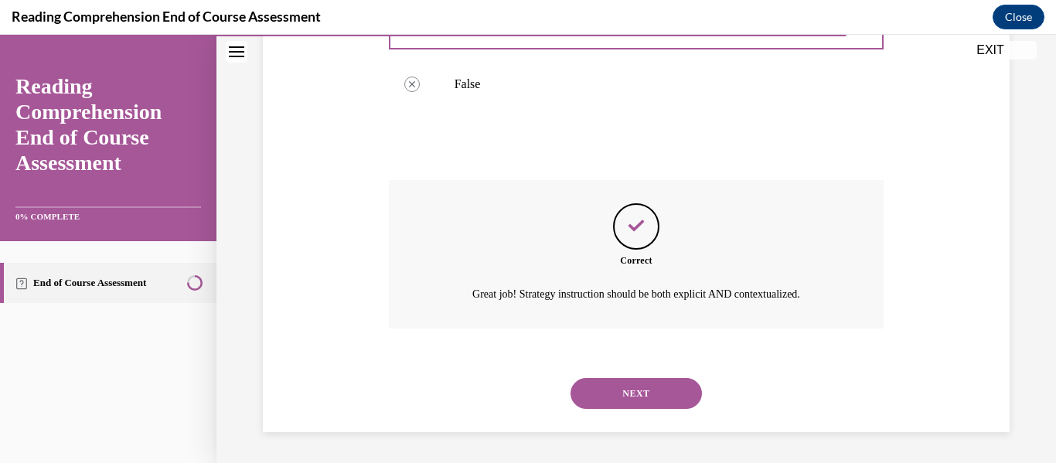
click at [628, 390] on button "NEXT" at bounding box center [635, 393] width 131 height 31
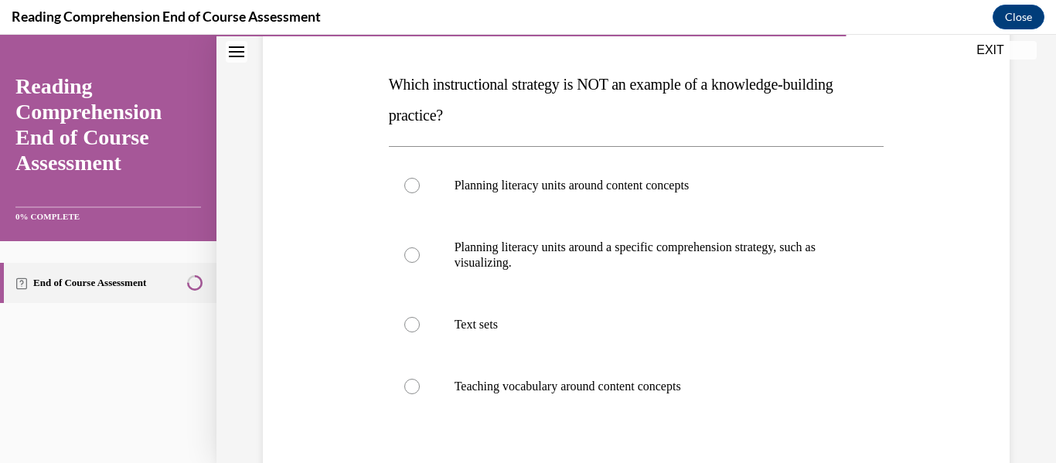
scroll to position [225, 0]
click at [408, 254] on div at bounding box center [411, 255] width 15 height 15
click at [408, 254] on input "Planning literacy units around a specific comprehension strategy, such as visua…" at bounding box center [411, 255] width 15 height 15
radio input "true"
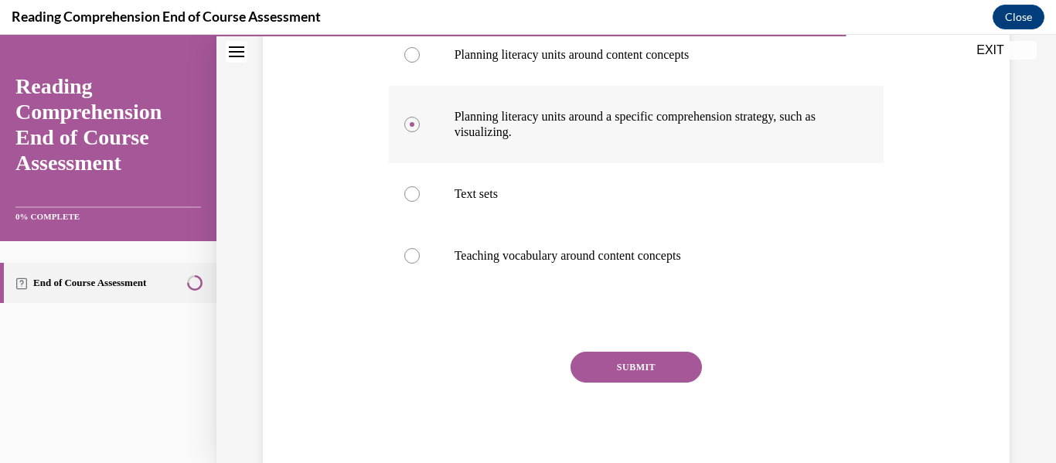
scroll to position [356, 0]
click at [624, 368] on button "SUBMIT" at bounding box center [635, 367] width 131 height 31
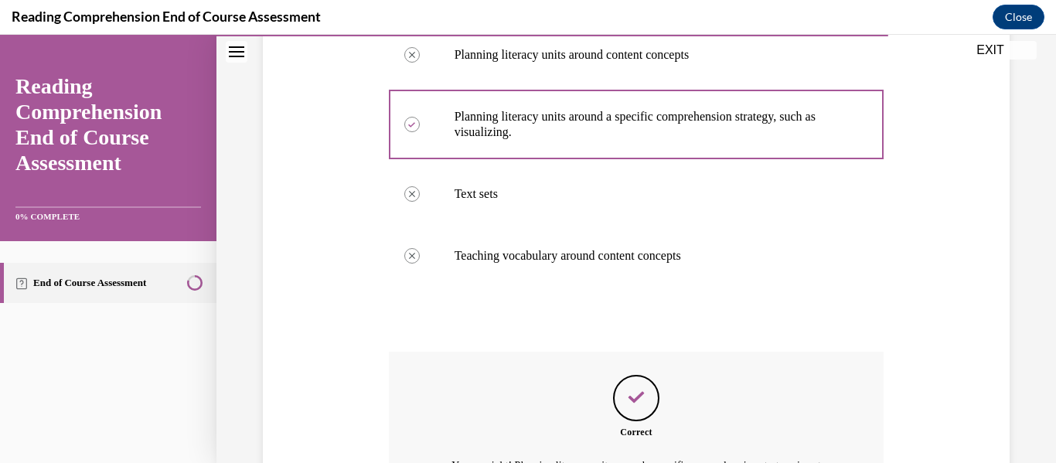
scroll to position [546, 0]
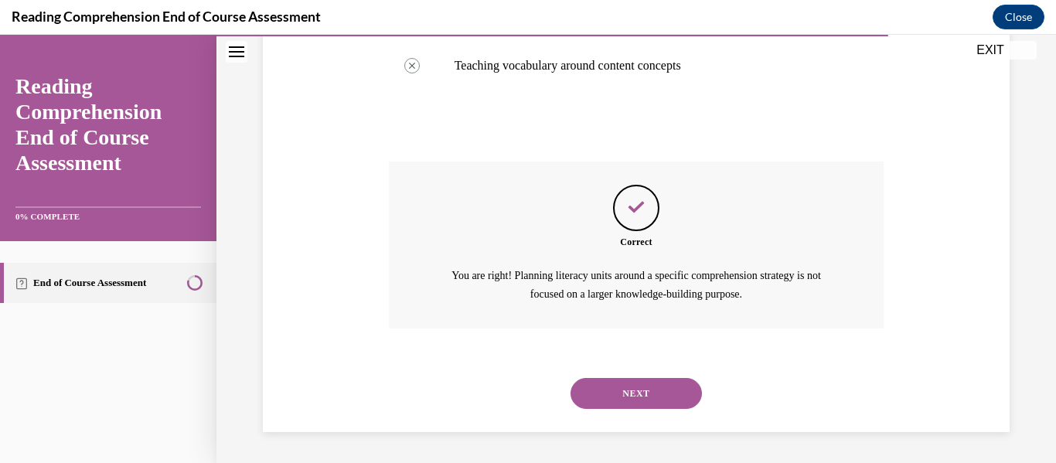
click at [623, 388] on button "NEXT" at bounding box center [635, 393] width 131 height 31
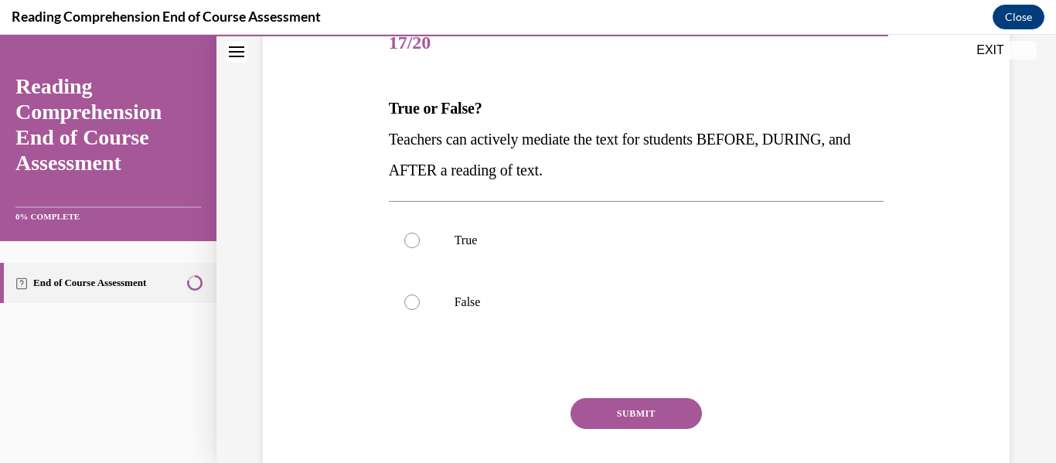
scroll to position [203, 0]
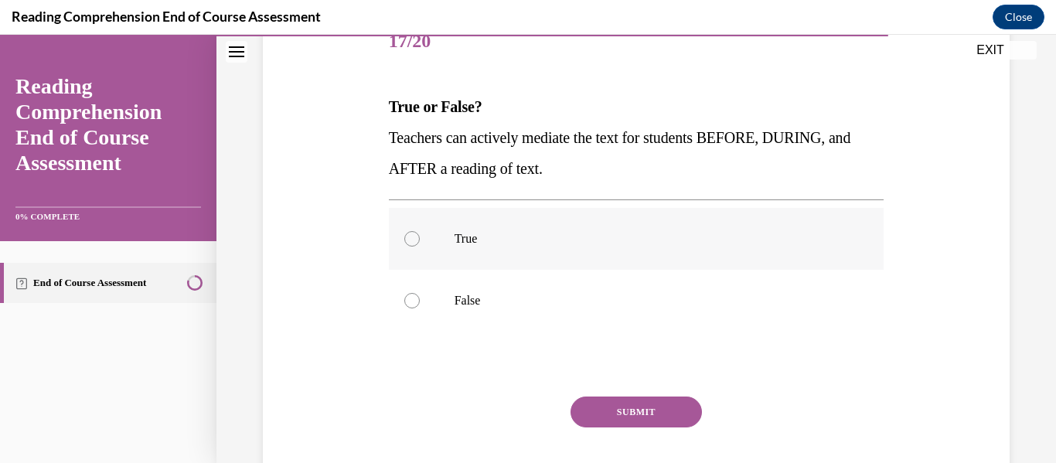
click at [408, 238] on div at bounding box center [411, 238] width 15 height 15
click at [408, 238] on input "True" at bounding box center [411, 238] width 15 height 15
radio input "true"
click at [632, 408] on button "SUBMIT" at bounding box center [635, 412] width 131 height 31
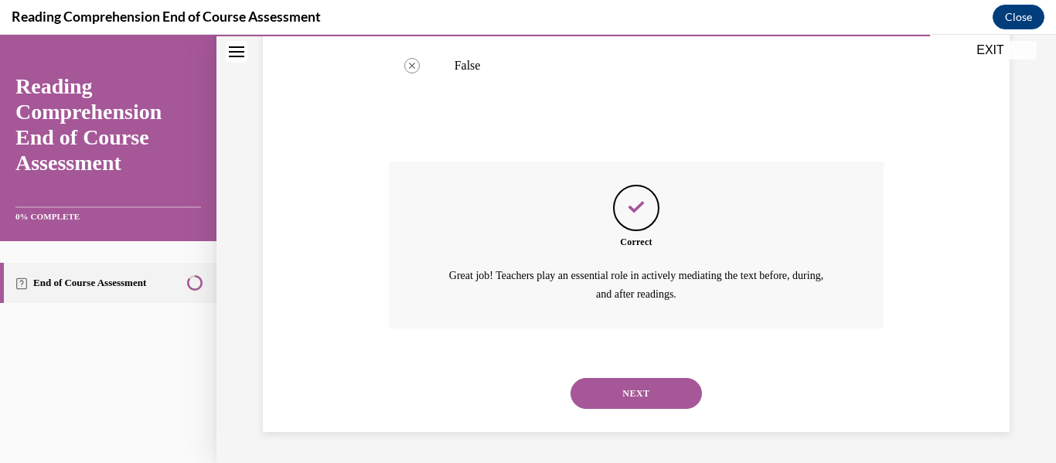
click at [632, 393] on button "NEXT" at bounding box center [635, 393] width 131 height 31
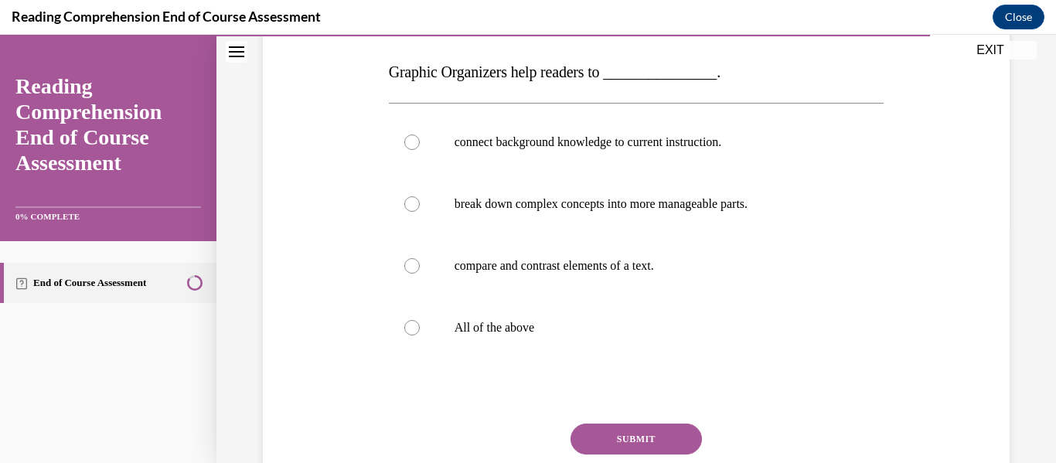
scroll to position [237, 0]
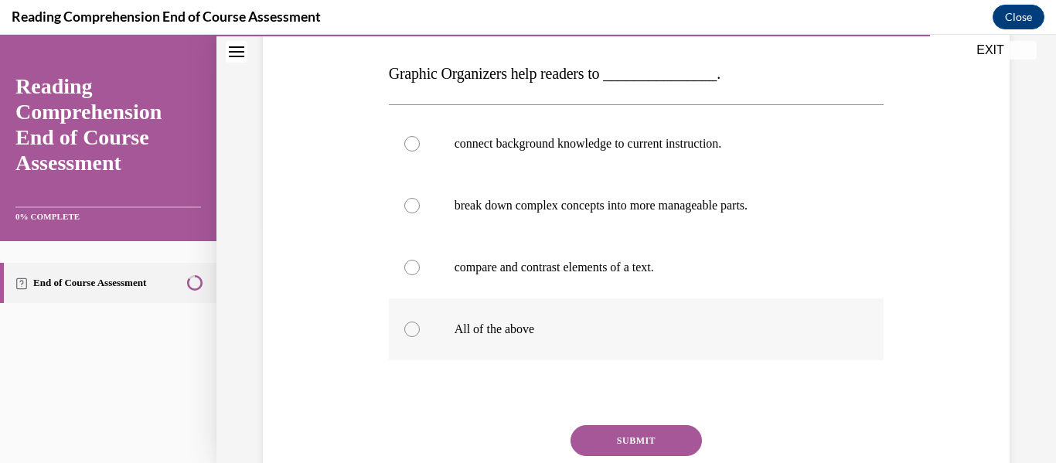
click at [410, 327] on div at bounding box center [411, 329] width 15 height 15
click at [410, 327] on input "All of the above" at bounding box center [411, 329] width 15 height 15
radio input "true"
click at [622, 434] on button "SUBMIT" at bounding box center [635, 440] width 131 height 31
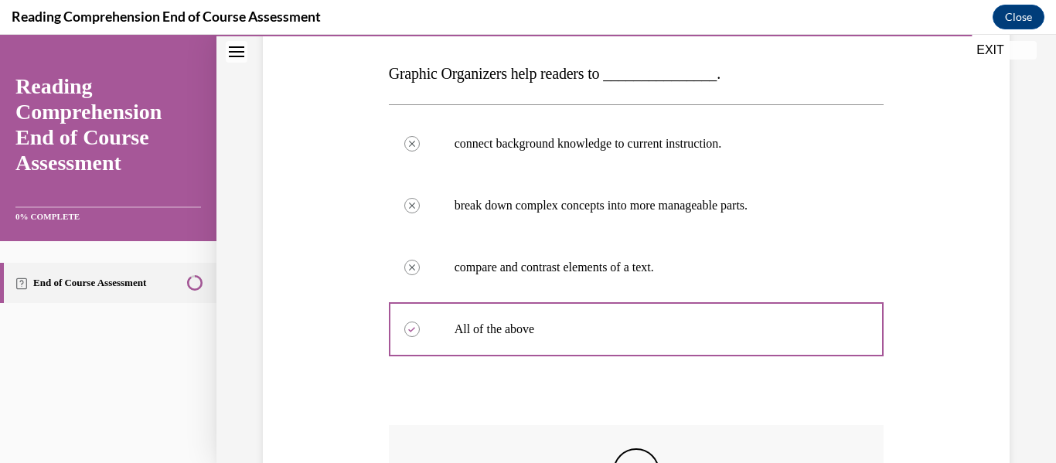
scroll to position [500, 0]
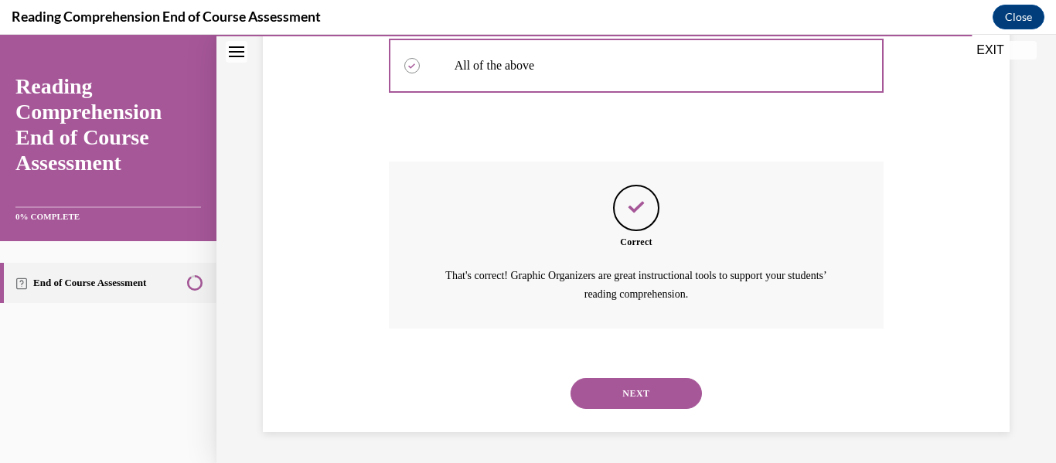
click at [635, 390] on button "NEXT" at bounding box center [635, 393] width 131 height 31
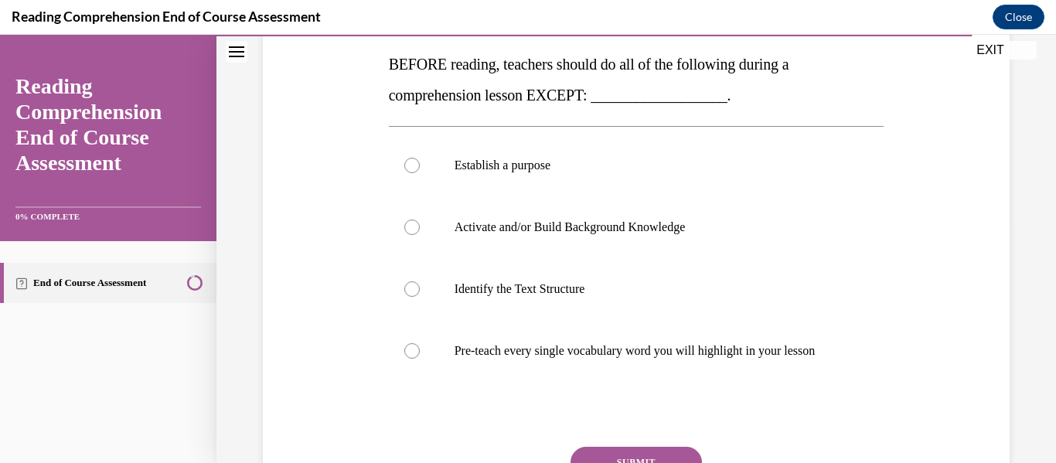
scroll to position [246, 0]
click at [409, 358] on div at bounding box center [411, 350] width 15 height 15
click at [409, 358] on input "Pre-teach every single vocabulary word you will highlight in your lesson" at bounding box center [411, 350] width 15 height 15
radio input "true"
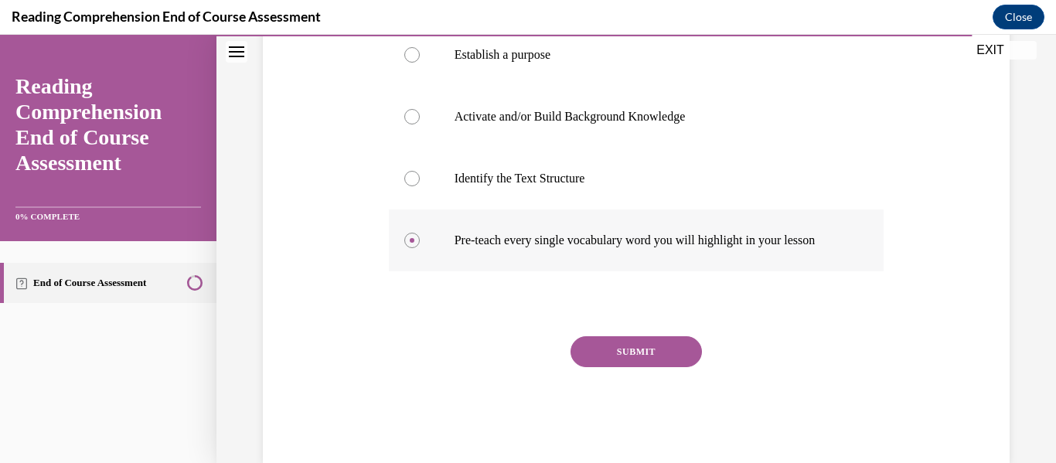
scroll to position [356, 0]
click at [614, 361] on button "SUBMIT" at bounding box center [635, 351] width 131 height 31
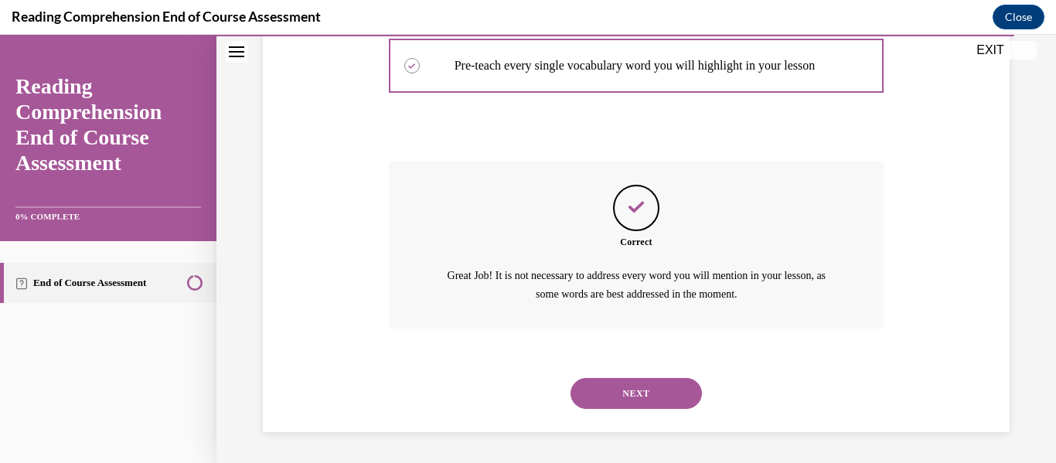
click at [627, 399] on button "NEXT" at bounding box center [635, 393] width 131 height 31
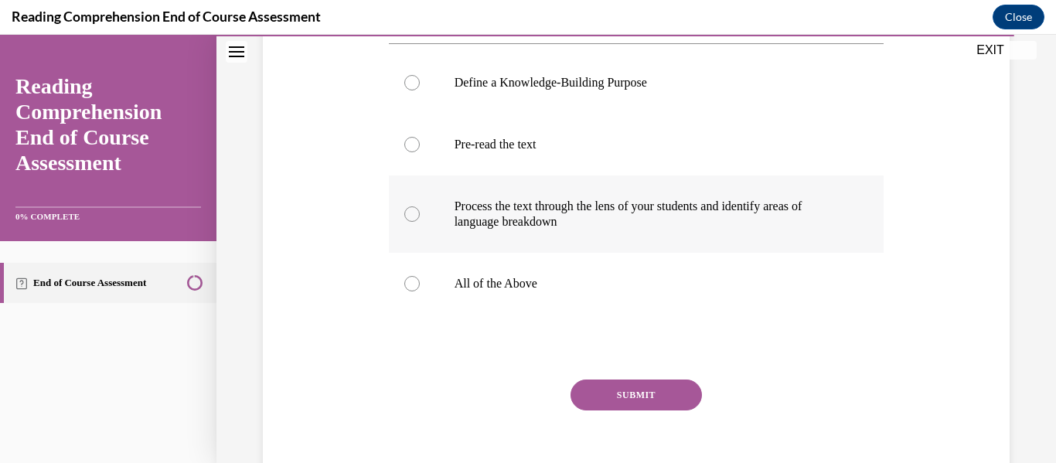
scroll to position [312, 0]
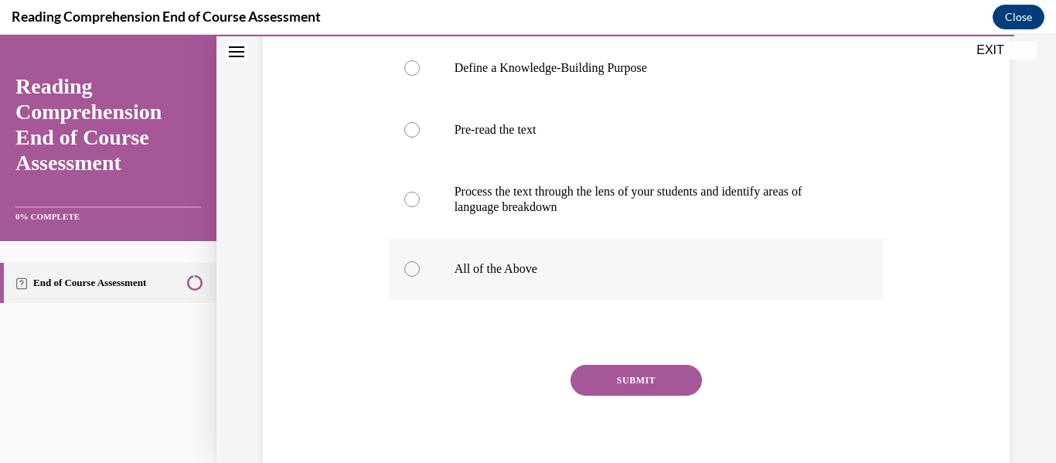
click at [413, 268] on div at bounding box center [411, 268] width 15 height 15
click at [413, 268] on input "All of the Above" at bounding box center [411, 268] width 15 height 15
radio input "true"
click at [625, 380] on button "SUBMIT" at bounding box center [635, 380] width 131 height 31
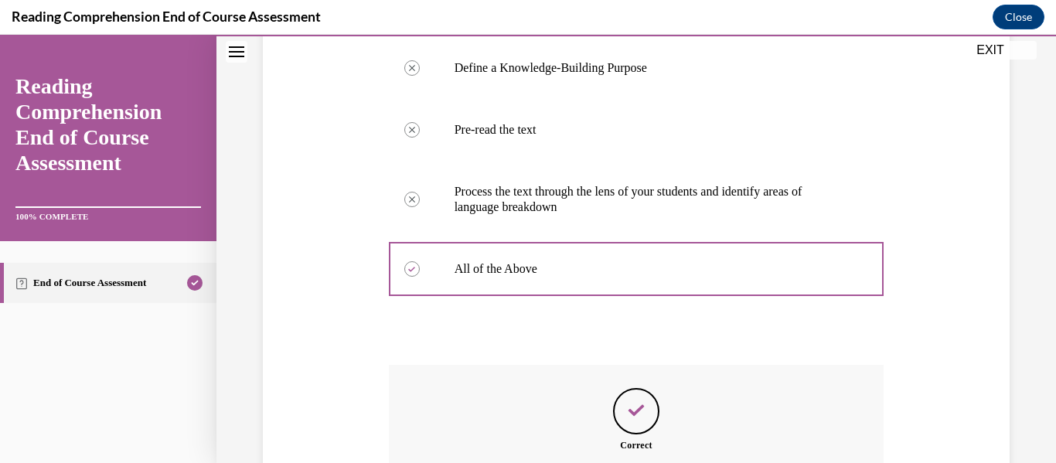
scroll to position [516, 0]
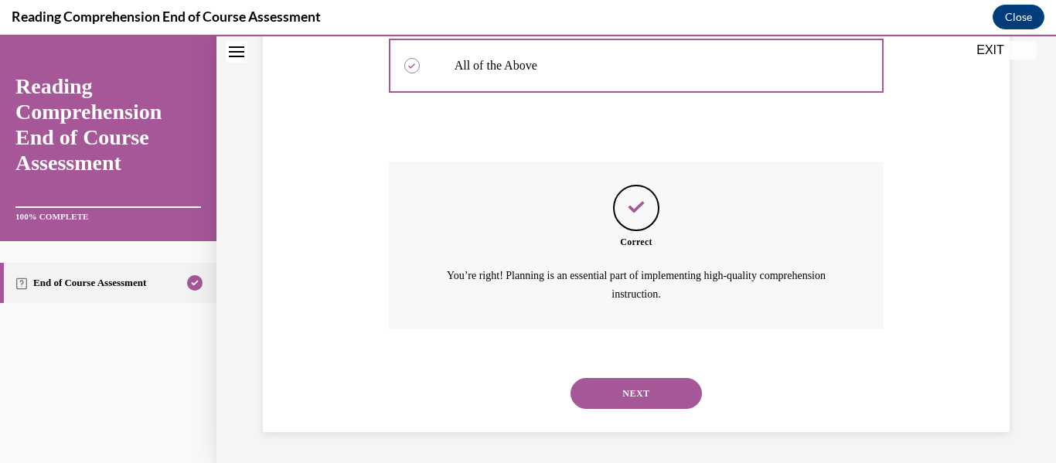
click at [628, 393] on button "NEXT" at bounding box center [635, 393] width 131 height 31
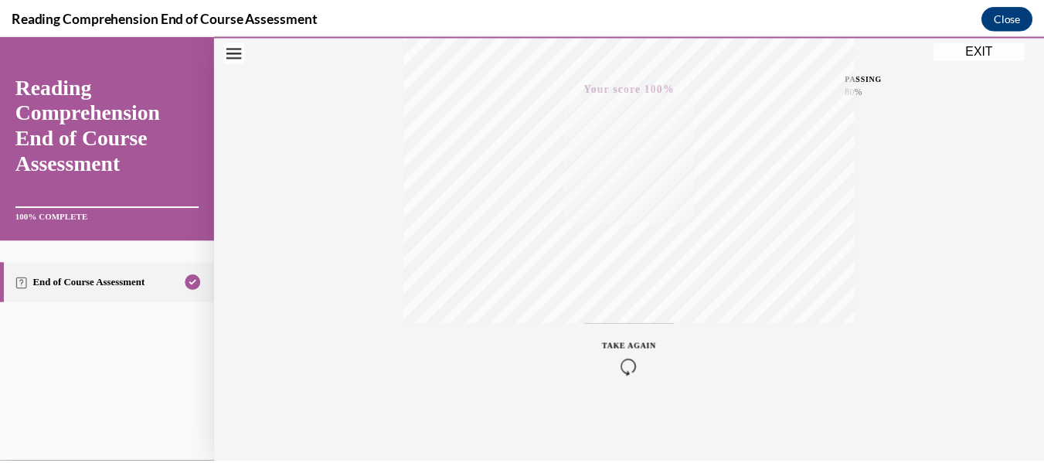
scroll to position [0, 0]
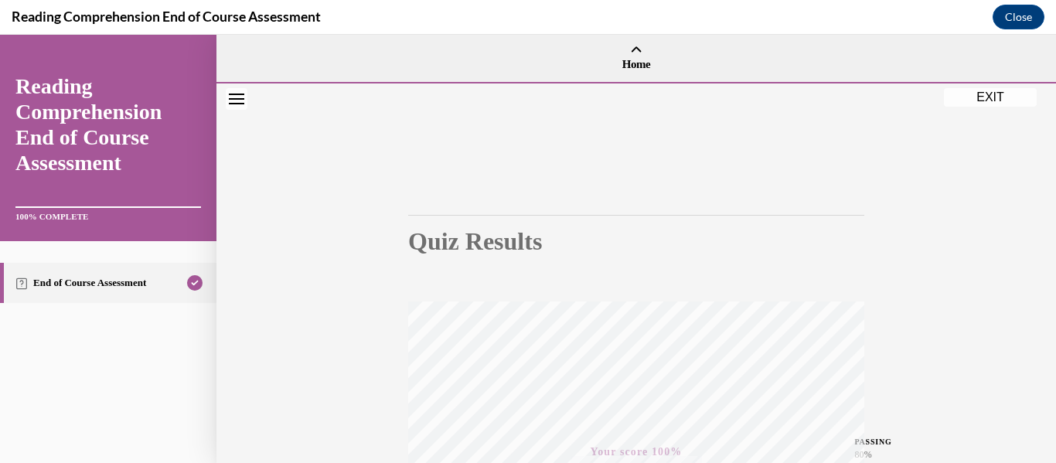
click at [997, 102] on button "EXIT" at bounding box center [990, 97] width 93 height 19
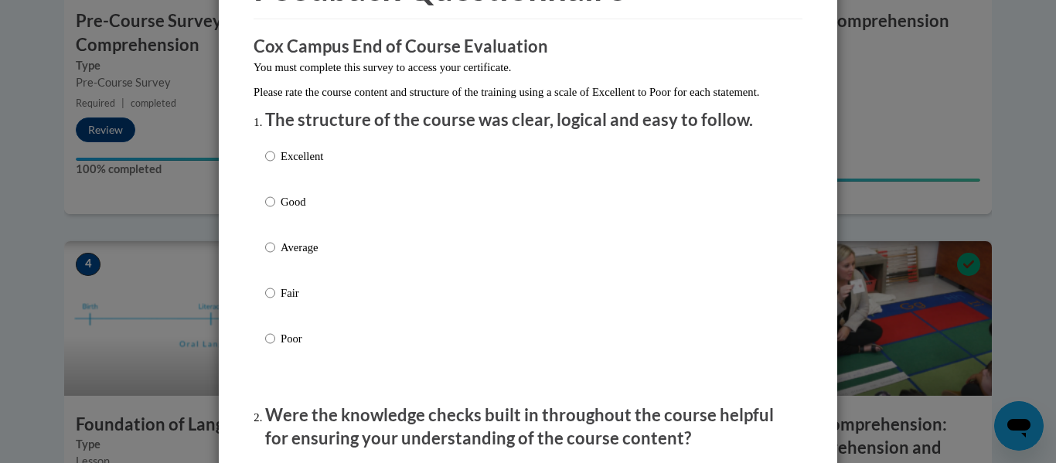
scroll to position [111, 0]
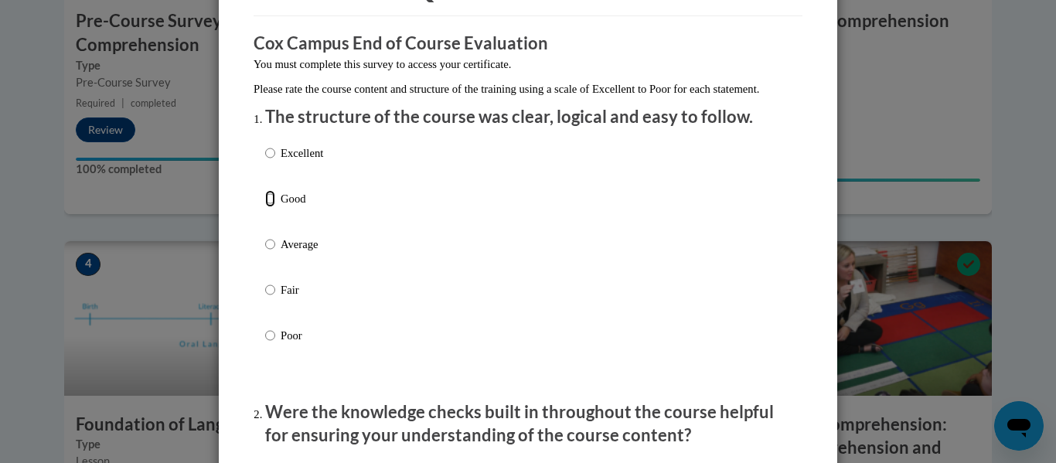
click at [265, 207] on input "Good" at bounding box center [270, 198] width 10 height 17
radio input "true"
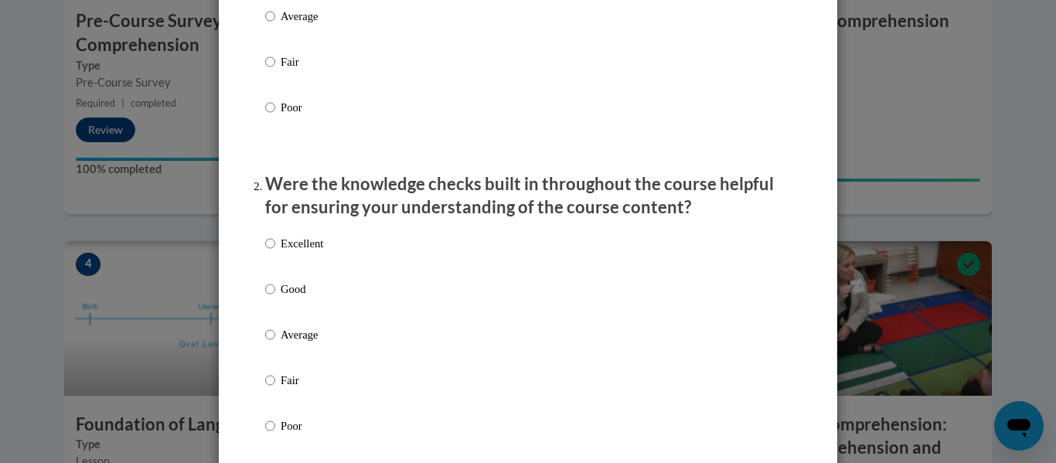
scroll to position [342, 0]
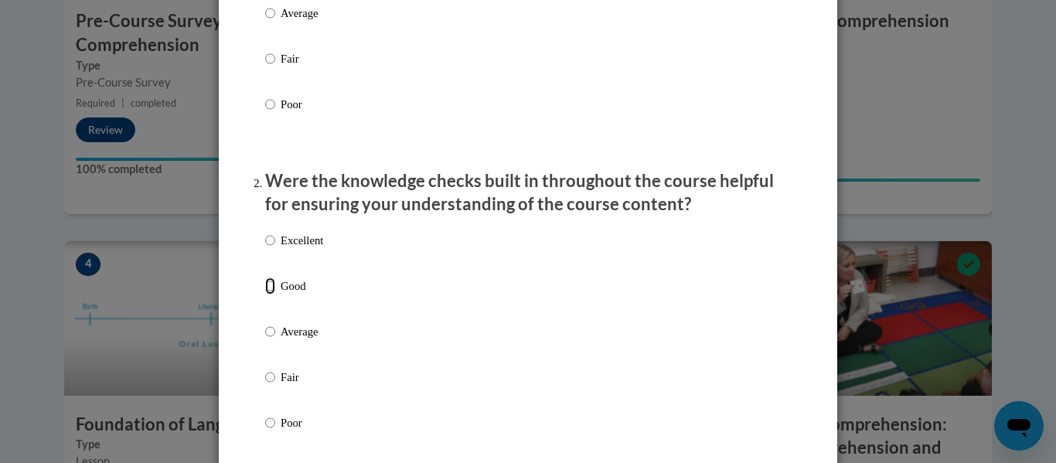
click at [265, 295] on input "Good" at bounding box center [270, 285] width 10 height 17
radio input "true"
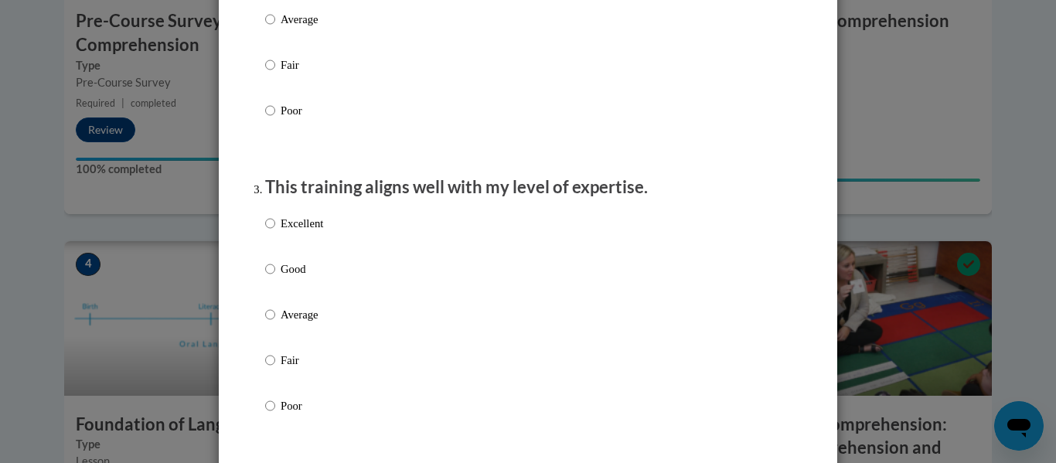
scroll to position [655, 0]
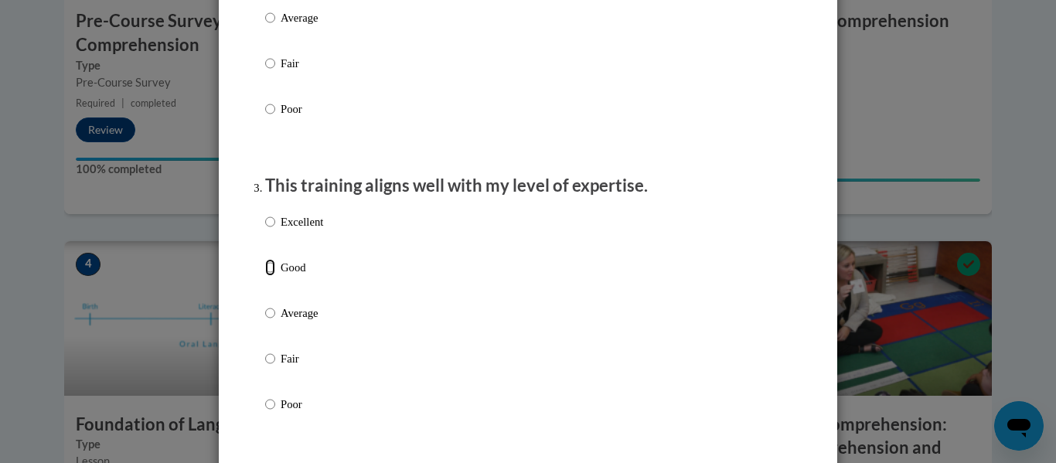
click at [265, 276] on input "Good" at bounding box center [270, 267] width 10 height 17
radio input "true"
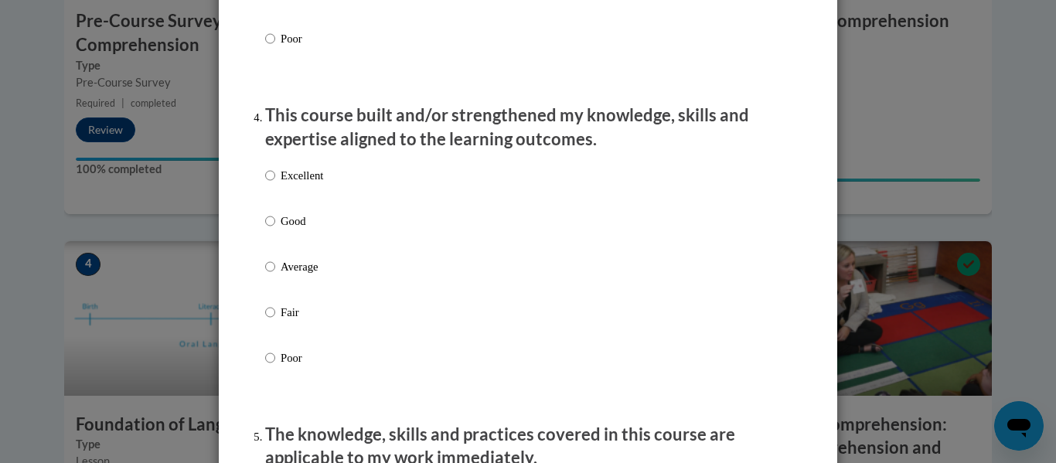
scroll to position [1023, 0]
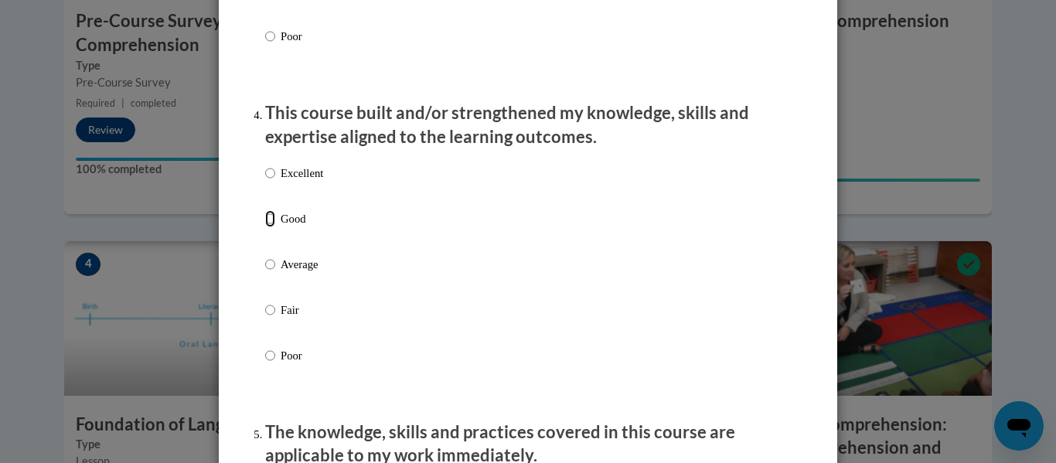
click at [265, 227] on input "Good" at bounding box center [270, 218] width 10 height 17
radio input "true"
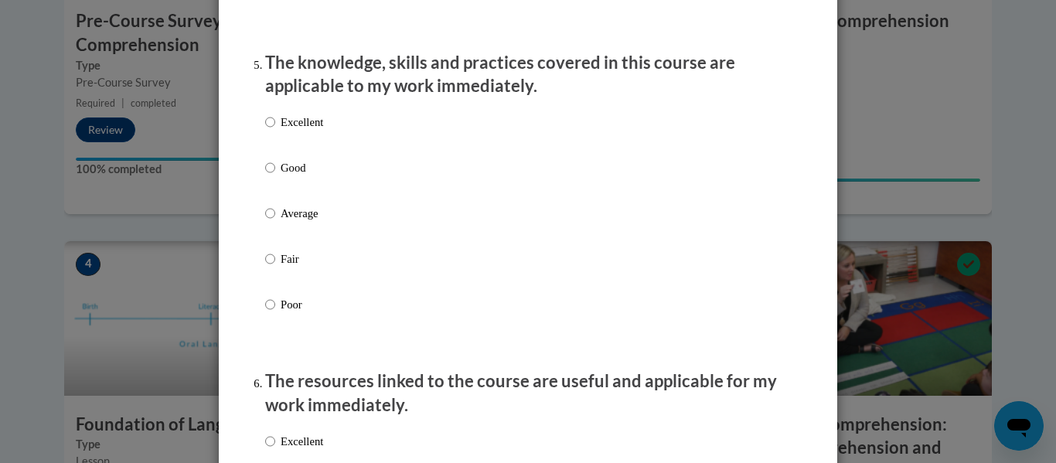
scroll to position [1394, 0]
click at [265, 175] on input "Good" at bounding box center [270, 166] width 10 height 17
radio input "true"
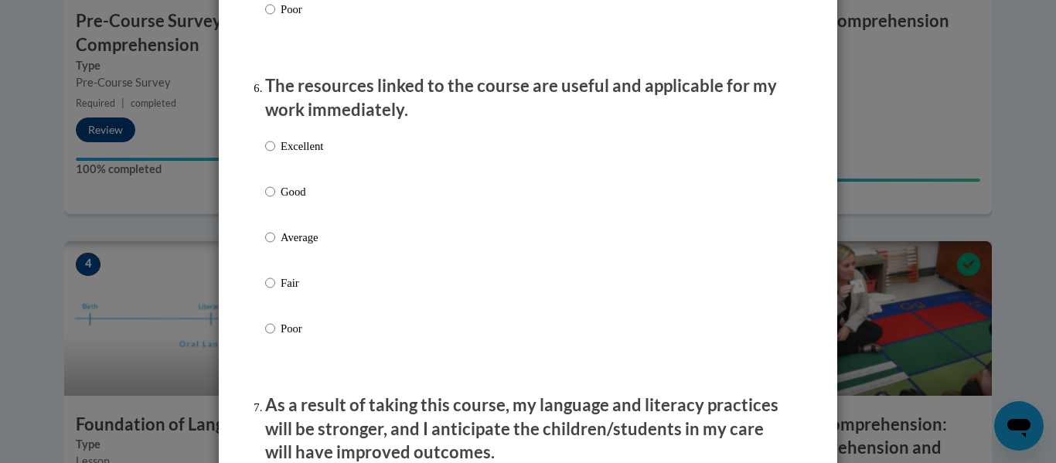
scroll to position [1690, 0]
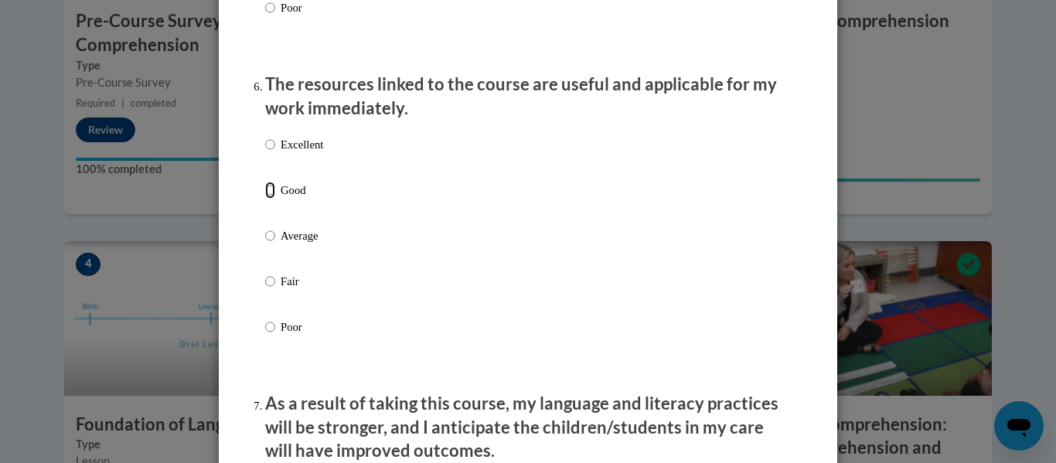
click at [265, 199] on input "Good" at bounding box center [270, 190] width 10 height 17
radio input "true"
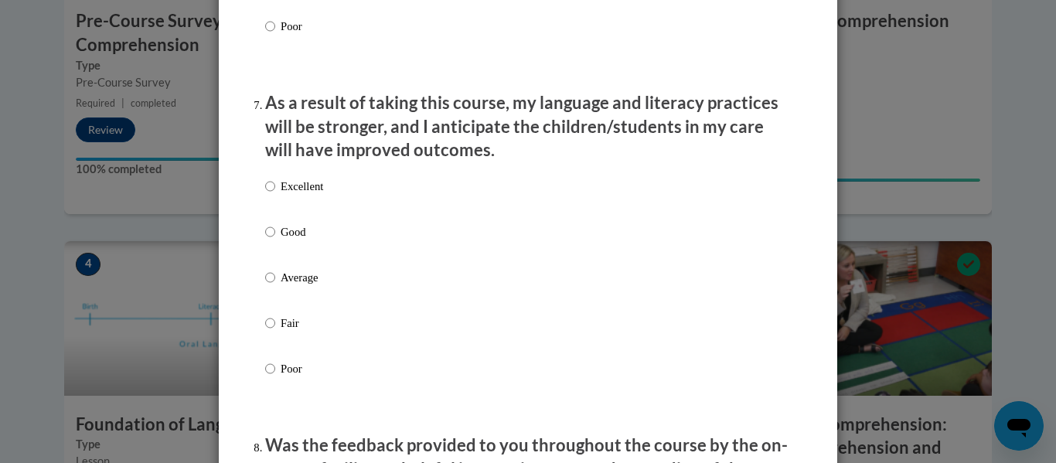
scroll to position [1991, 0]
click at [265, 240] on input "Good" at bounding box center [270, 231] width 10 height 17
radio input "true"
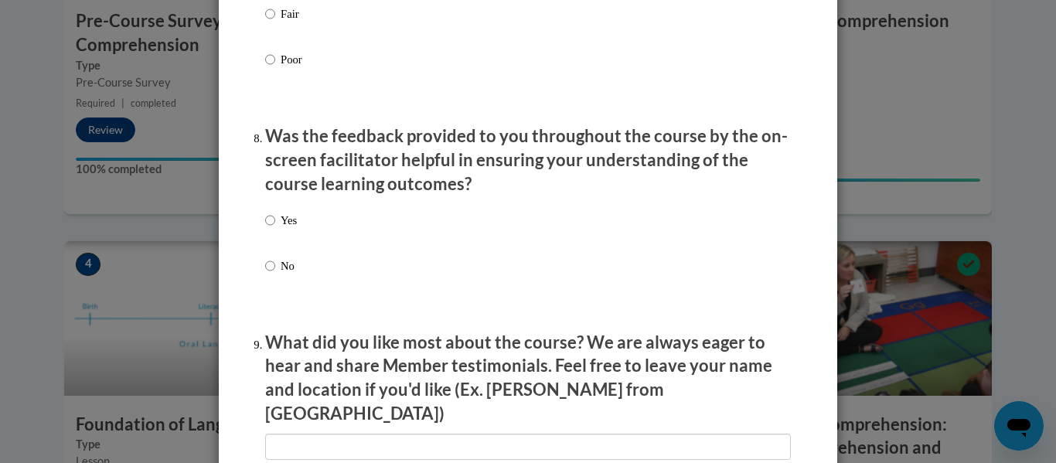
scroll to position [2320, 0]
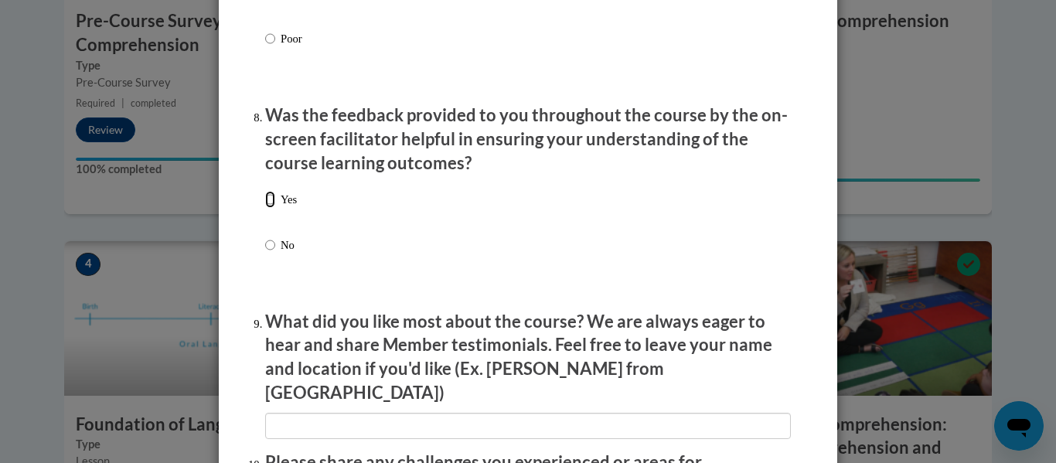
click at [265, 208] on input "Yes" at bounding box center [270, 199] width 10 height 17
radio input "true"
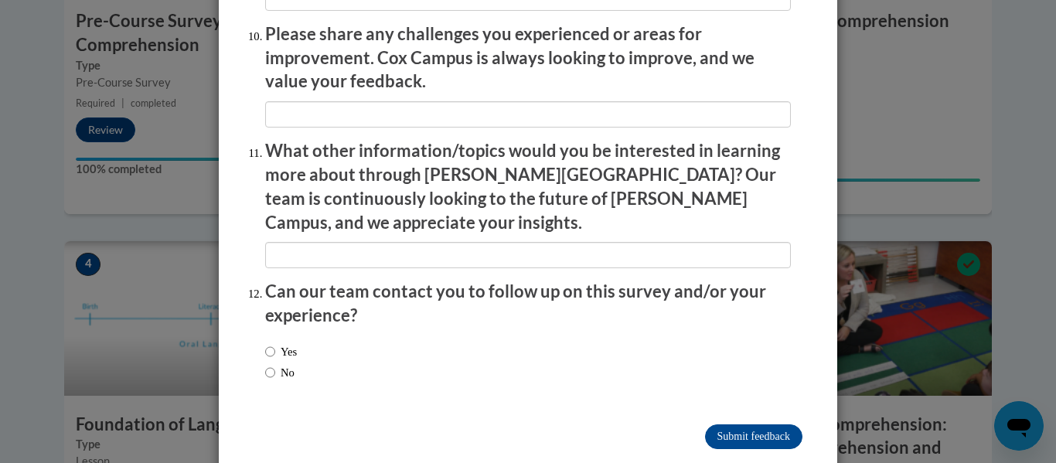
scroll to position [2749, 0]
click at [266, 364] on input "No" at bounding box center [270, 372] width 10 height 17
radio input "true"
click at [739, 424] on input "Submit feedback" at bounding box center [753, 436] width 97 height 25
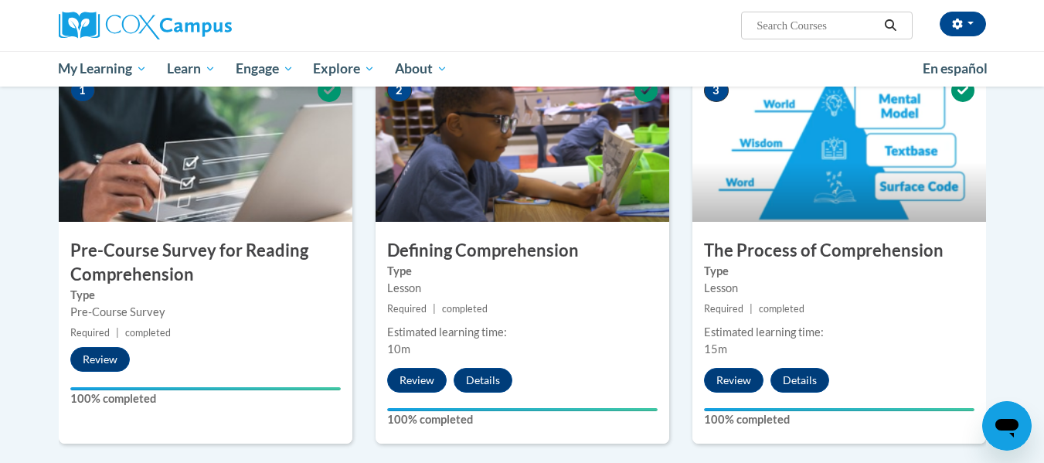
scroll to position [0, 0]
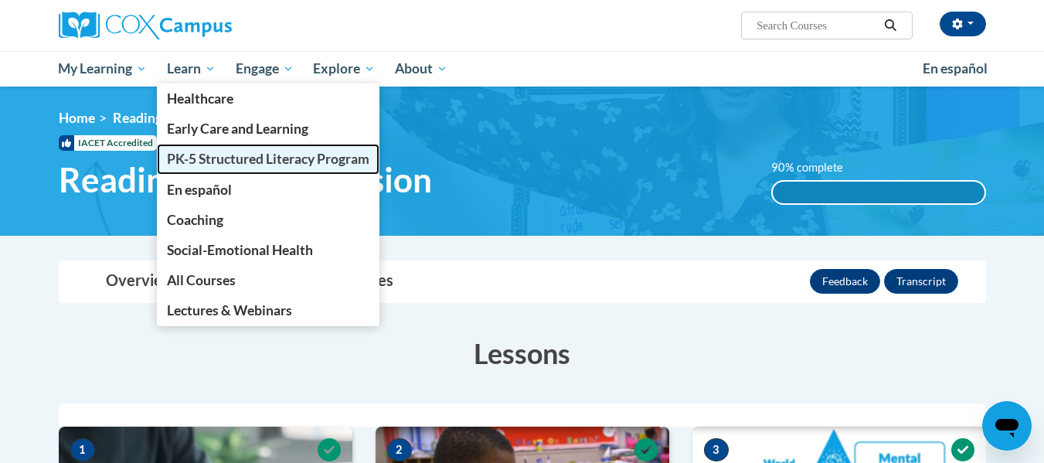
click at [222, 163] on span "PK-5 Structured Literacy Program" at bounding box center [268, 159] width 203 height 16
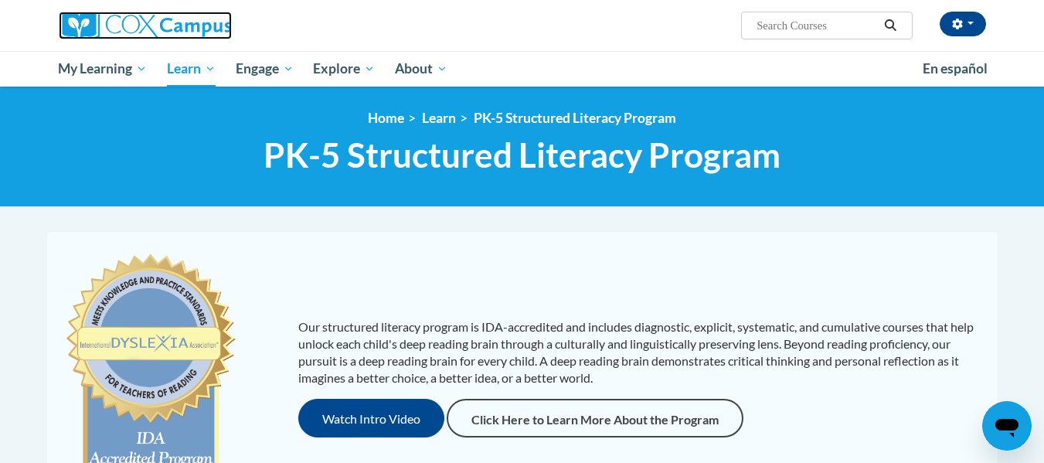
click at [105, 26] on img at bounding box center [145, 26] width 173 height 28
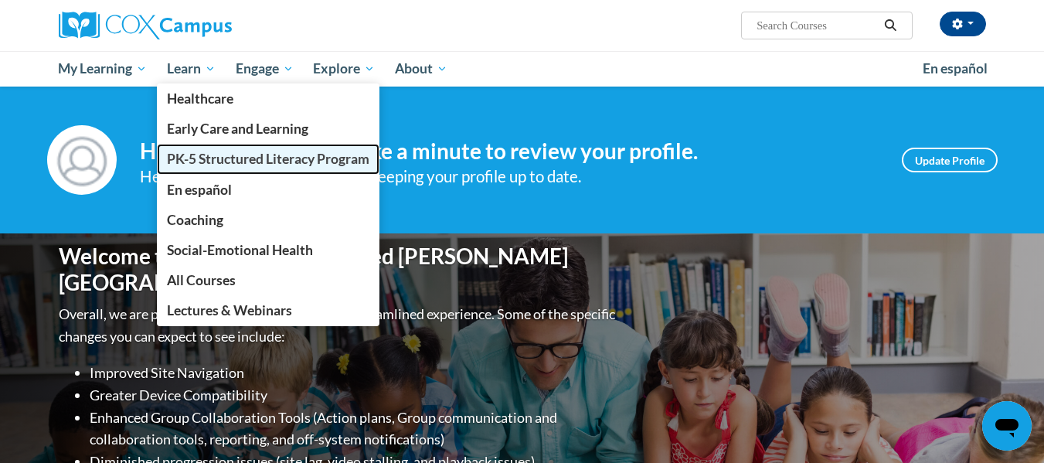
click at [223, 154] on span "PK-5 Structured Literacy Program" at bounding box center [268, 159] width 203 height 16
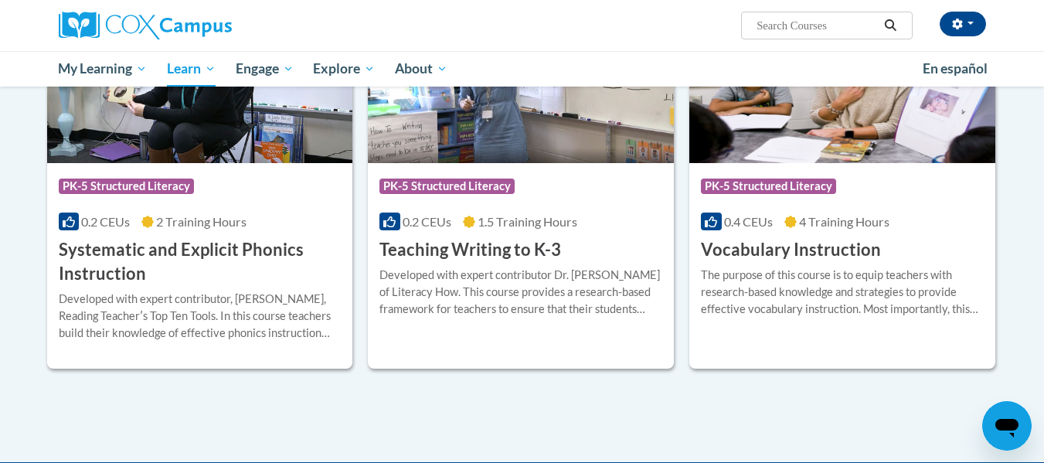
scroll to position [1752, 0]
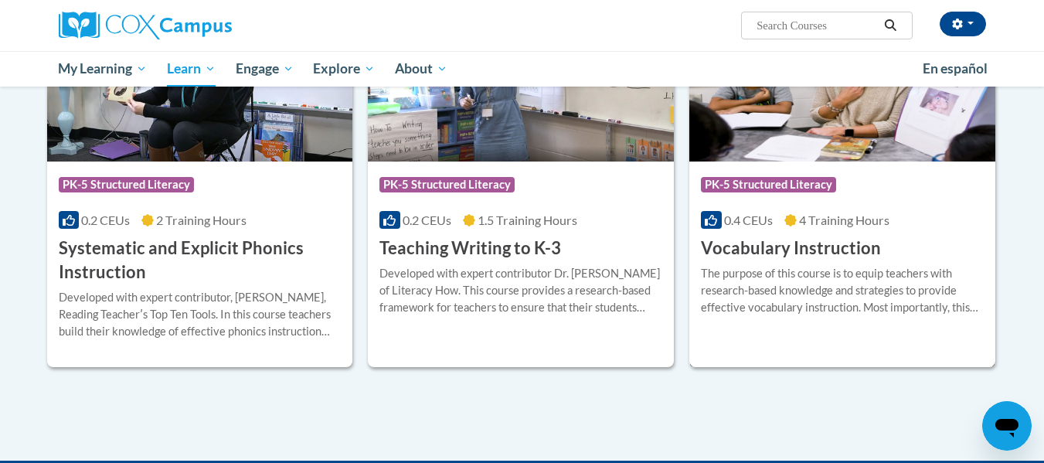
click at [839, 273] on div "The purpose of this course is to equip teachers with research-based knowledge a…" at bounding box center [842, 290] width 283 height 51
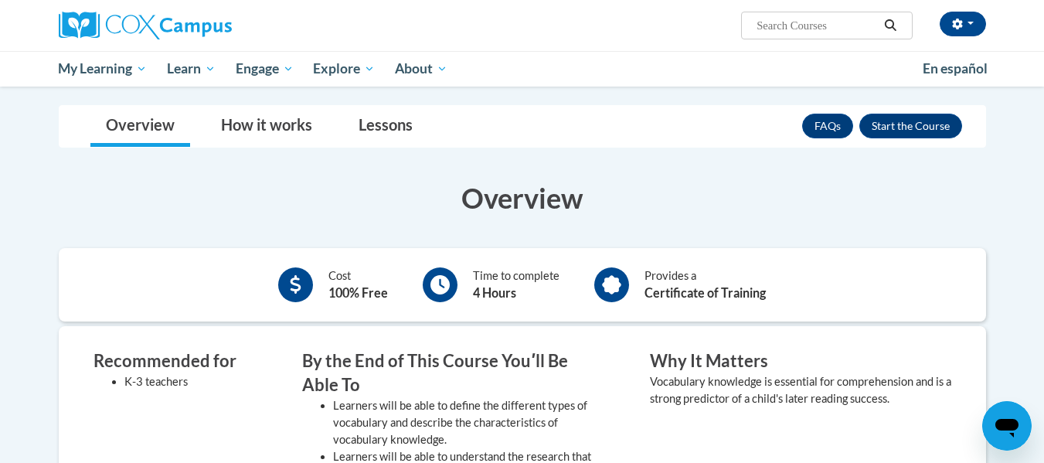
scroll to position [209, 0]
click at [899, 126] on button "Enroll" at bounding box center [911, 126] width 103 height 25
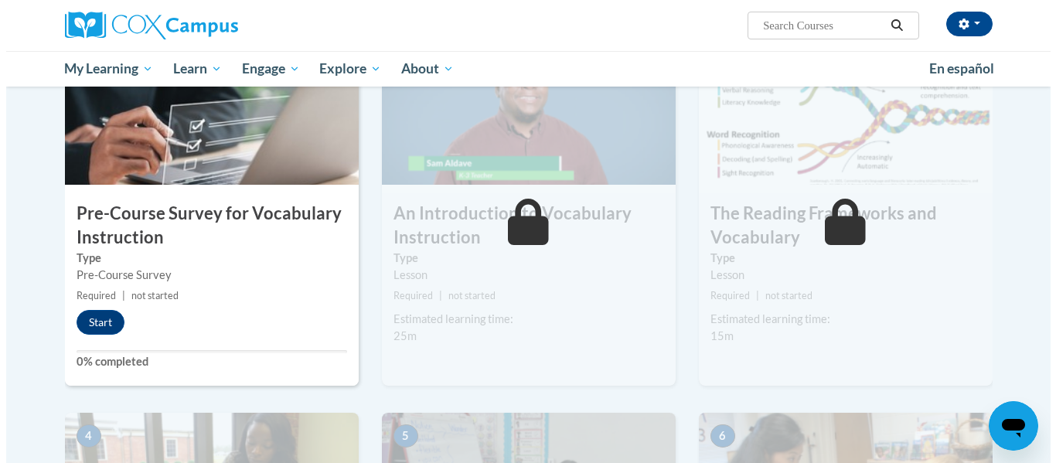
scroll to position [398, 0]
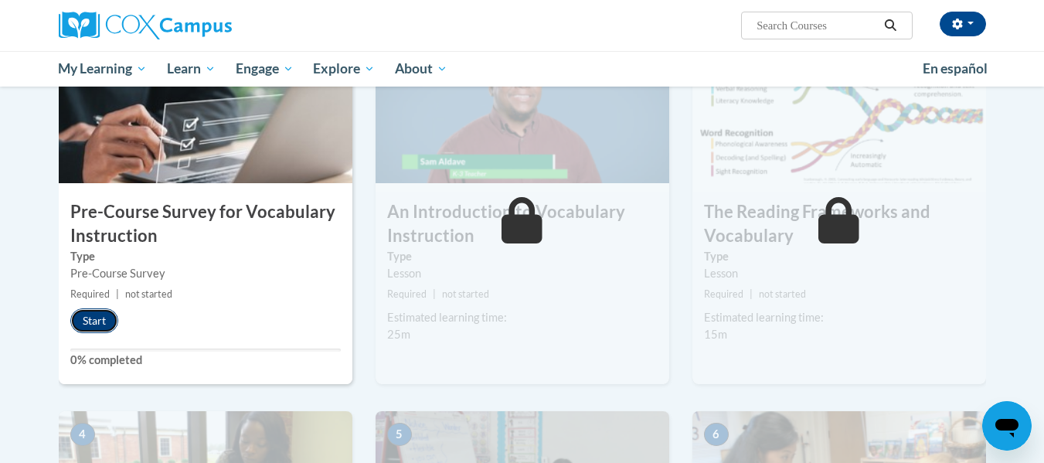
click at [89, 314] on button "Start" at bounding box center [94, 320] width 48 height 25
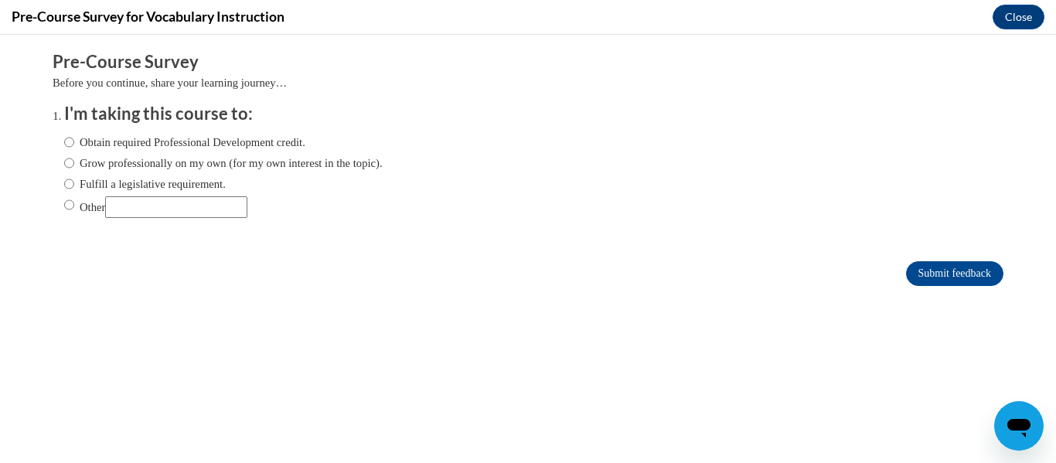
scroll to position [0, 0]
click at [64, 182] on input "Fulfill a legislative requirement." at bounding box center [69, 183] width 10 height 17
radio input "true"
click at [64, 206] on input "Other" at bounding box center [69, 204] width 10 height 17
radio input "true"
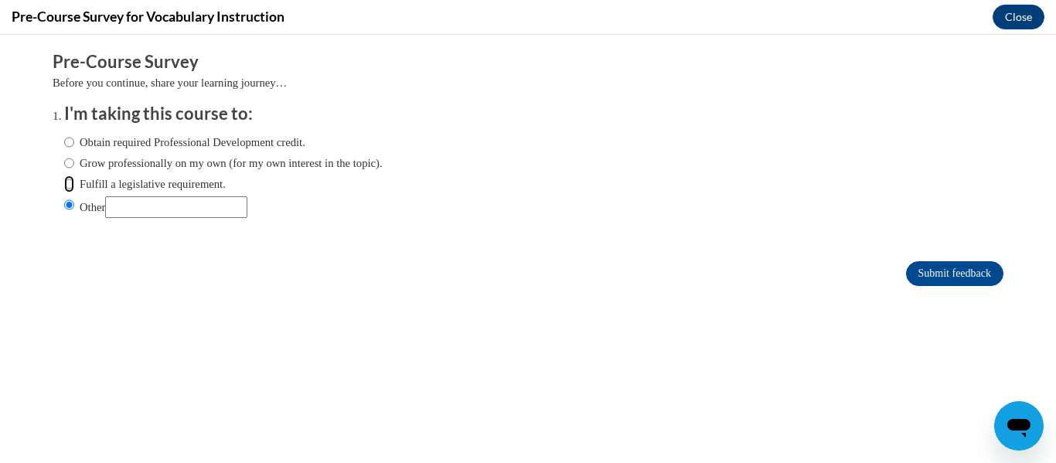
click at [64, 180] on input "Fulfill a legislative requirement." at bounding box center [69, 183] width 10 height 17
radio input "true"
click at [955, 273] on input "Submit feedback" at bounding box center [954, 273] width 97 height 25
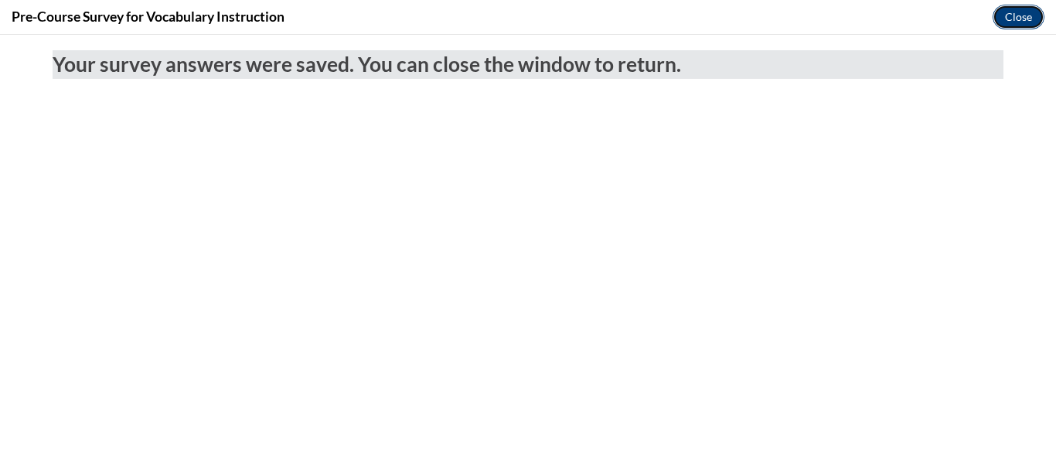
click at [1022, 19] on button "Close" at bounding box center [1018, 17] width 52 height 25
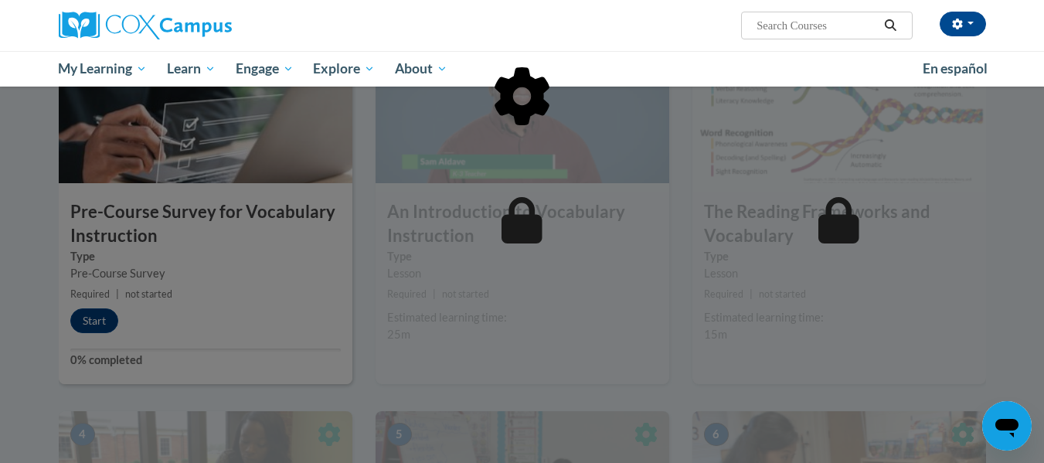
click at [261, 256] on div at bounding box center [523, 176] width 928 height 294
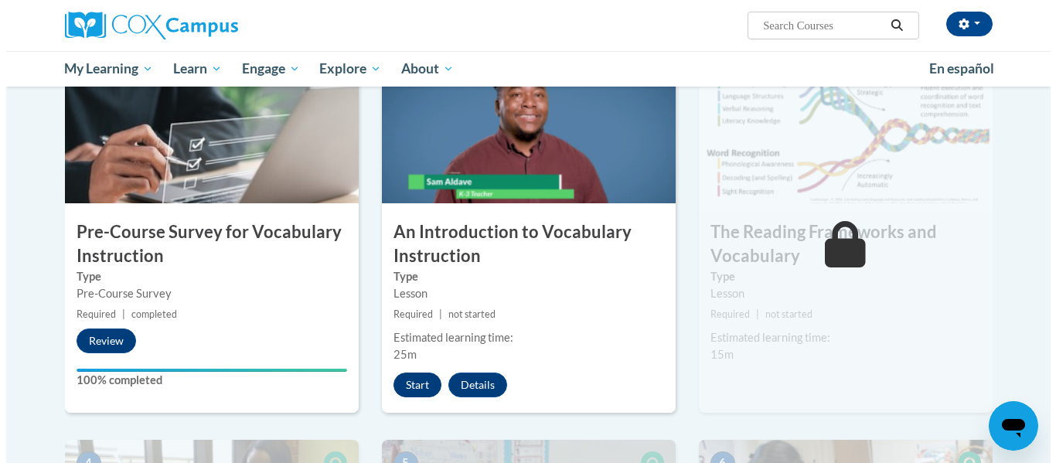
scroll to position [378, 0]
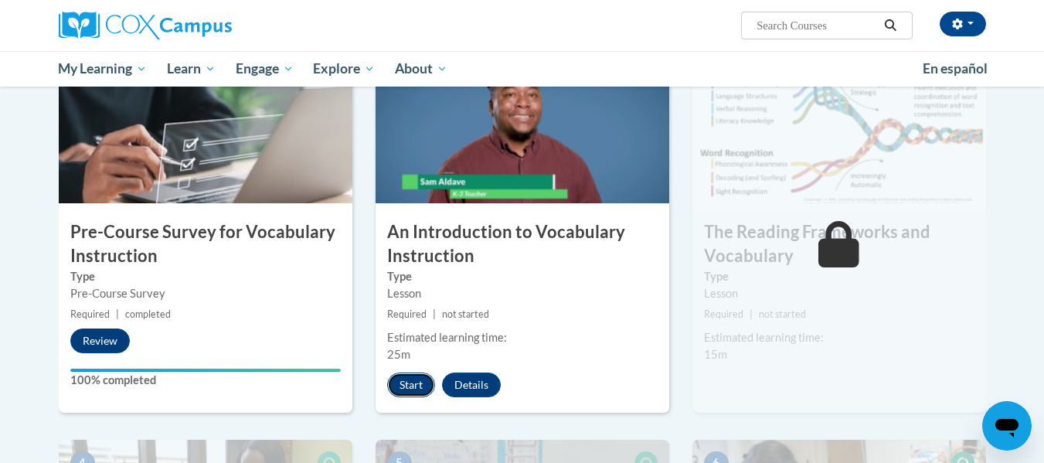
click at [407, 380] on button "Start" at bounding box center [411, 385] width 48 height 25
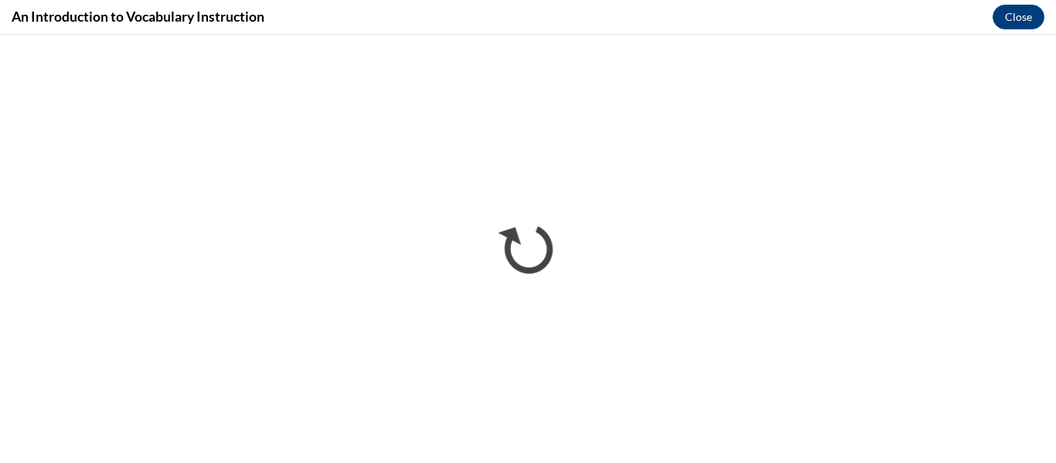
scroll to position [0, 0]
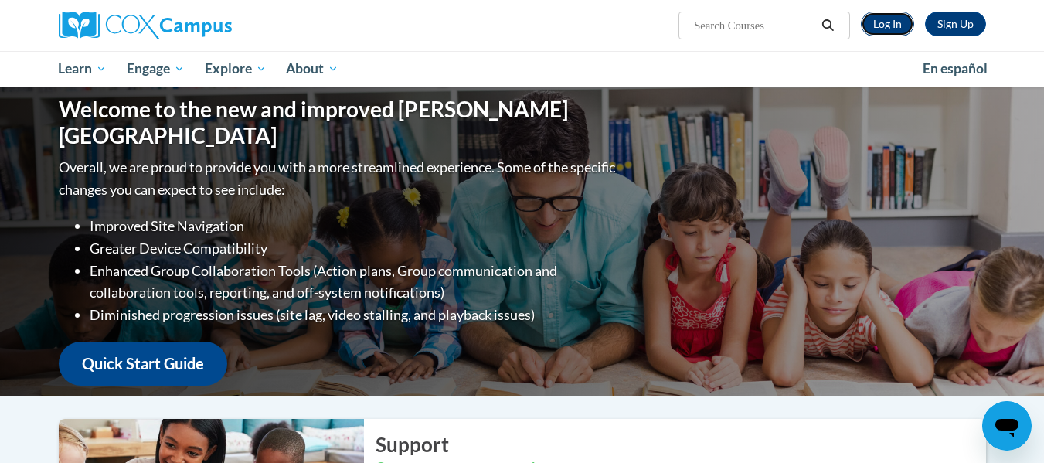
click at [894, 19] on link "Log In" at bounding box center [887, 24] width 53 height 25
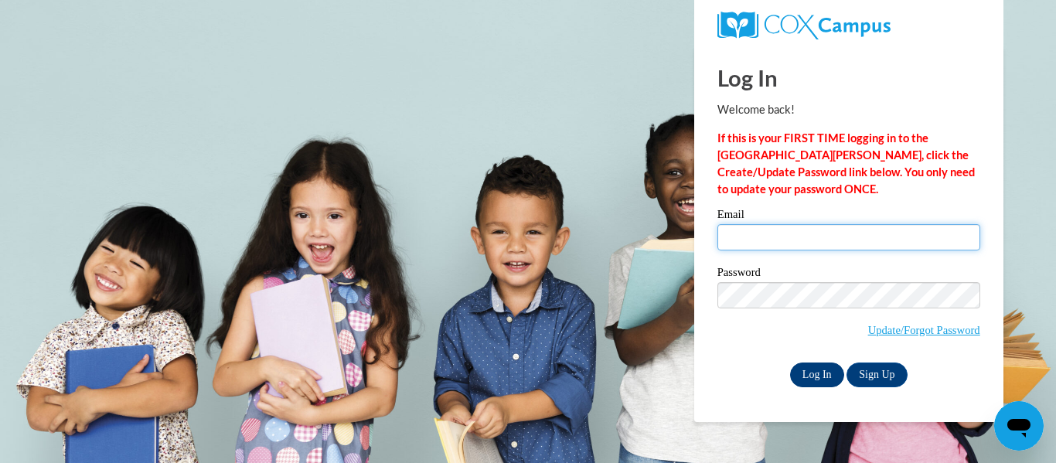
type input "[EMAIL_ADDRESS][DOMAIN_NAME]"
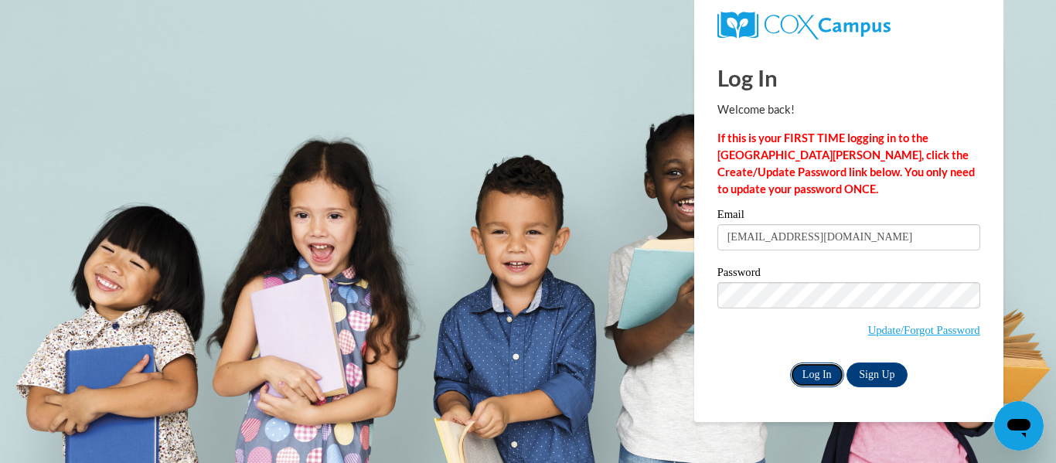
click at [811, 376] on input "Log In" at bounding box center [817, 375] width 54 height 25
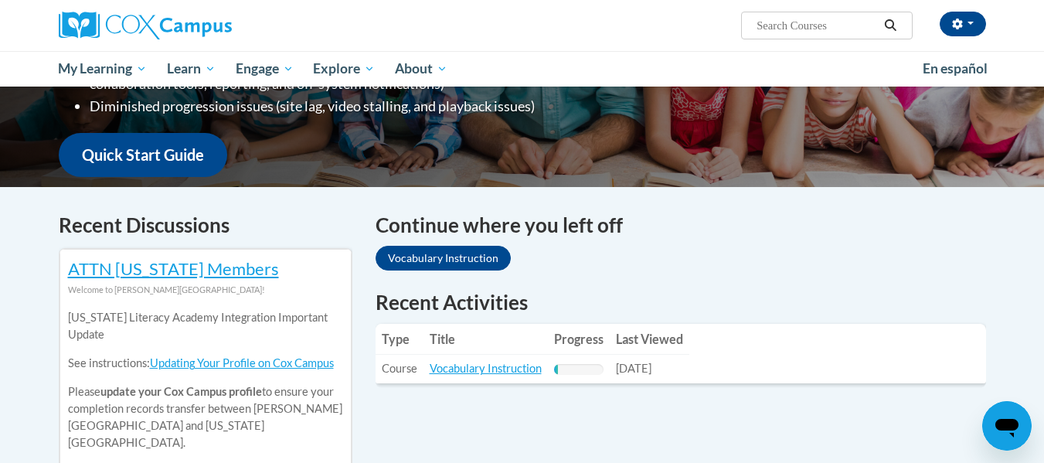
scroll to position [360, 0]
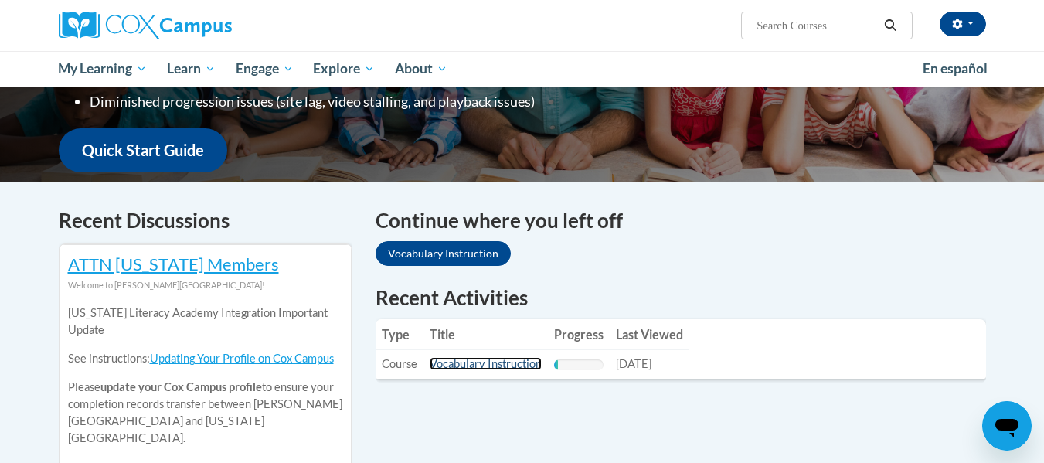
click at [496, 360] on link "Vocabulary Instruction" at bounding box center [486, 363] width 112 height 13
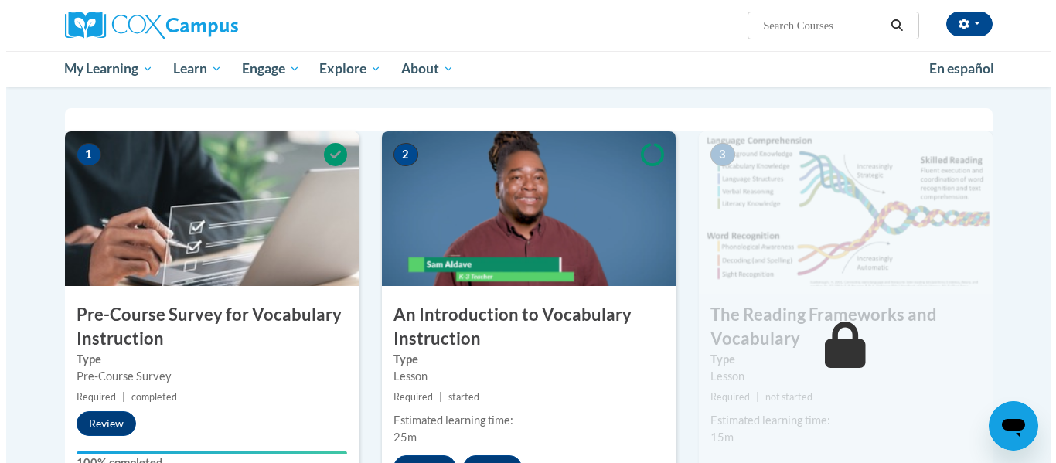
scroll to position [511, 0]
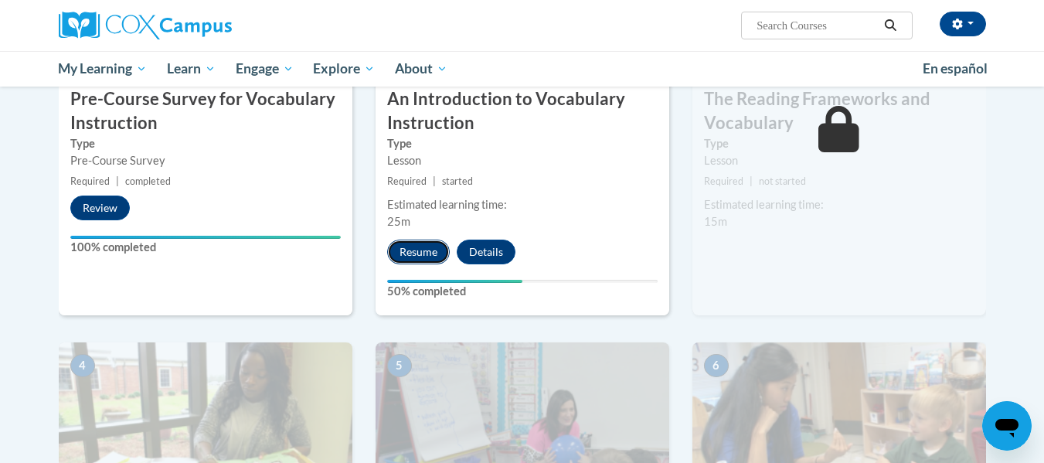
click at [410, 252] on button "Resume" at bounding box center [418, 252] width 63 height 25
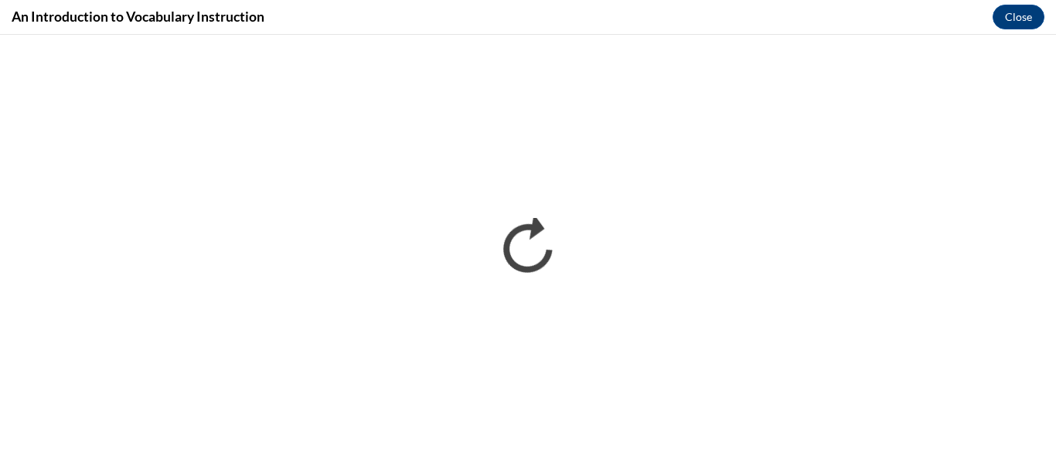
scroll to position [0, 0]
